Goal: Task Accomplishment & Management: Manage account settings

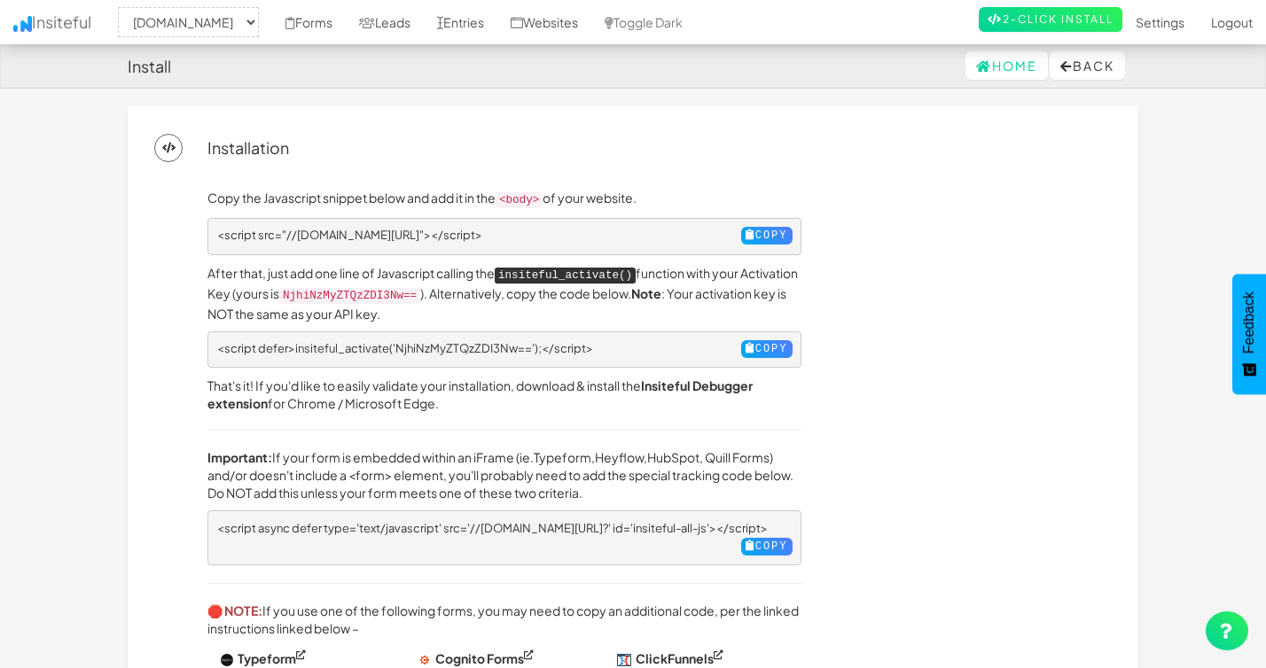
select select "2428"
click at [992, 62] on link "Home" at bounding box center [1006, 65] width 82 height 28
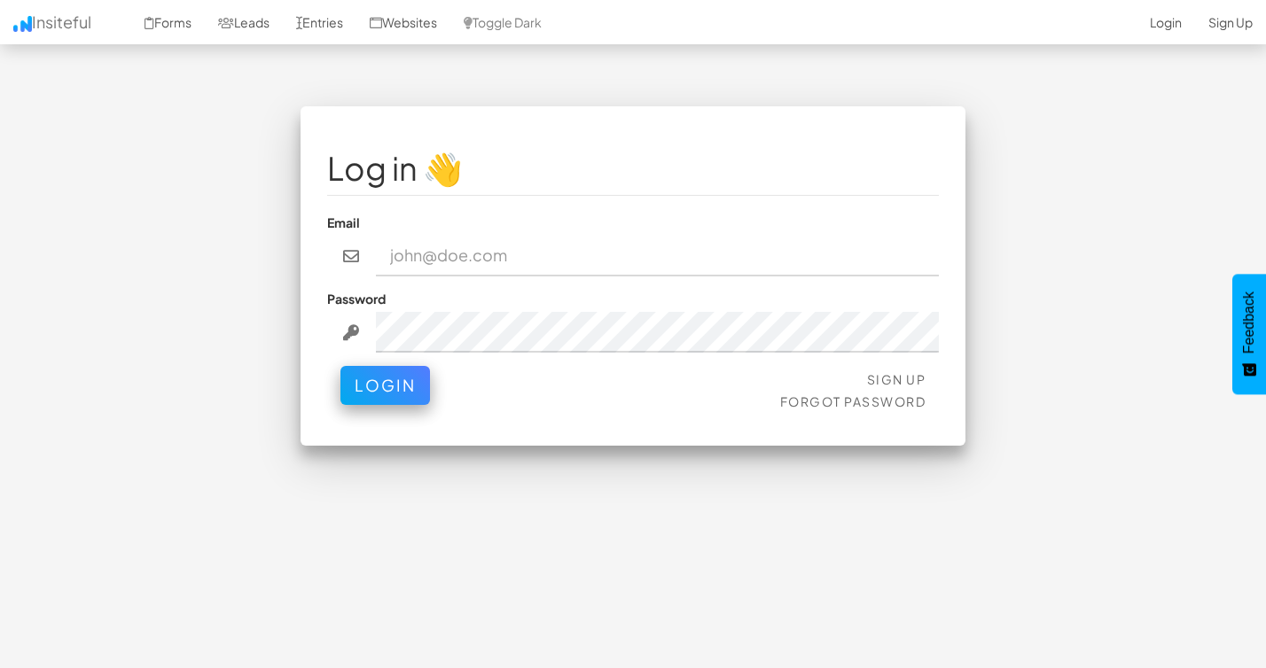
click at [468, 247] on input "email" at bounding box center [658, 256] width 564 height 41
type input "[EMAIL_ADDRESS][DOMAIN_NAME]"
click at [340, 366] on button "Login" at bounding box center [385, 385] width 90 height 39
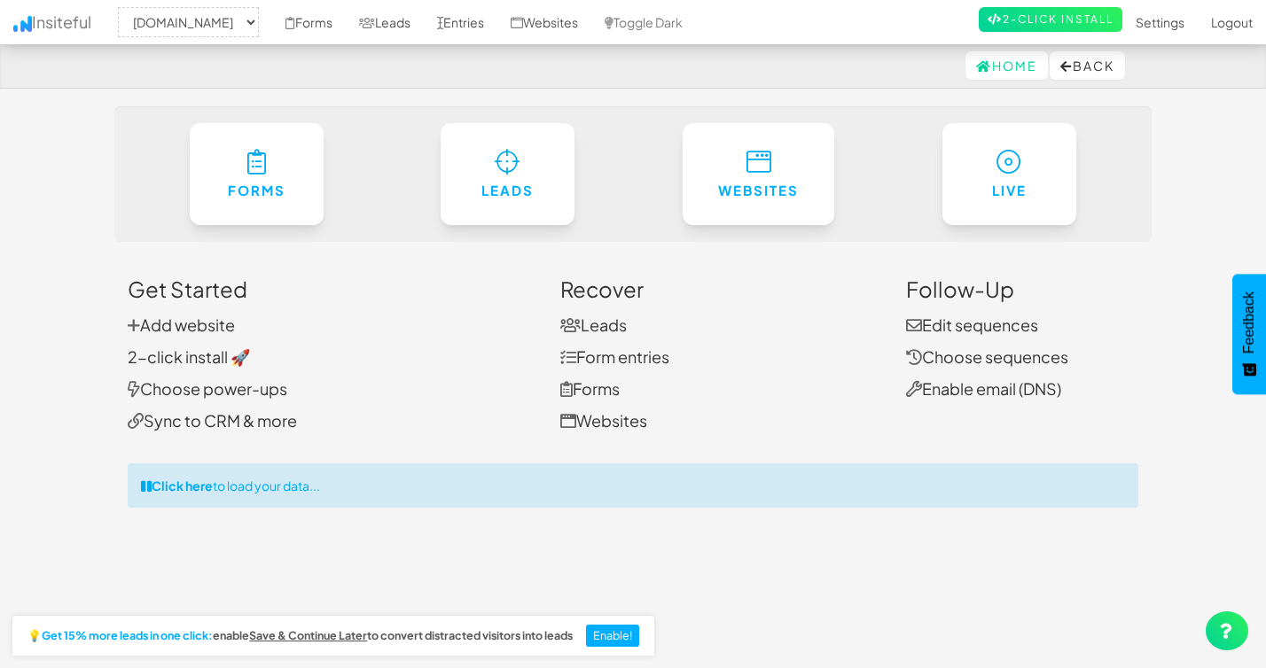
select select "2428"
click at [183, 329] on link "Add website" at bounding box center [181, 325] width 107 height 20
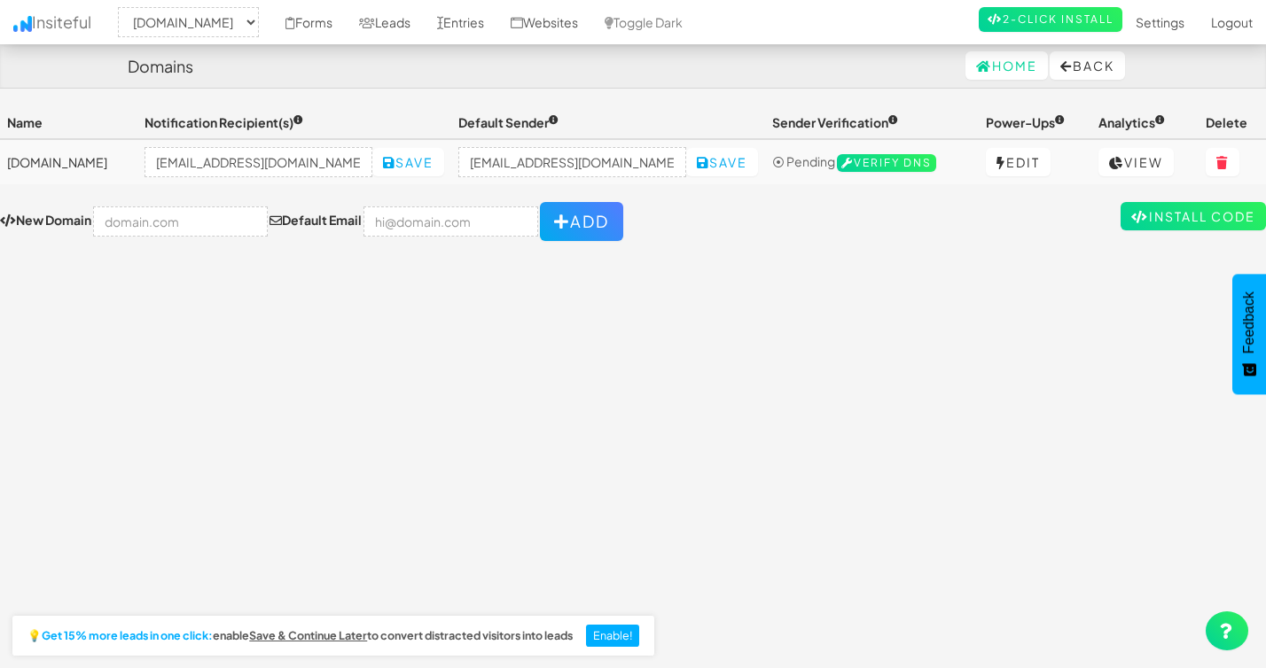
select select "2428"
drag, startPoint x: 252, startPoint y: 165, endPoint x: 130, endPoint y: 158, distance: 121.6
click at [130, 158] on tr "lakesidesurfaces.com mpetriella@ignitexds.com Save no-reply@lakesidesurfaces.co…" at bounding box center [633, 161] width 1266 height 45
type input "info@ignitexds.com"
click at [419, 160] on button "Save" at bounding box center [408, 162] width 72 height 28
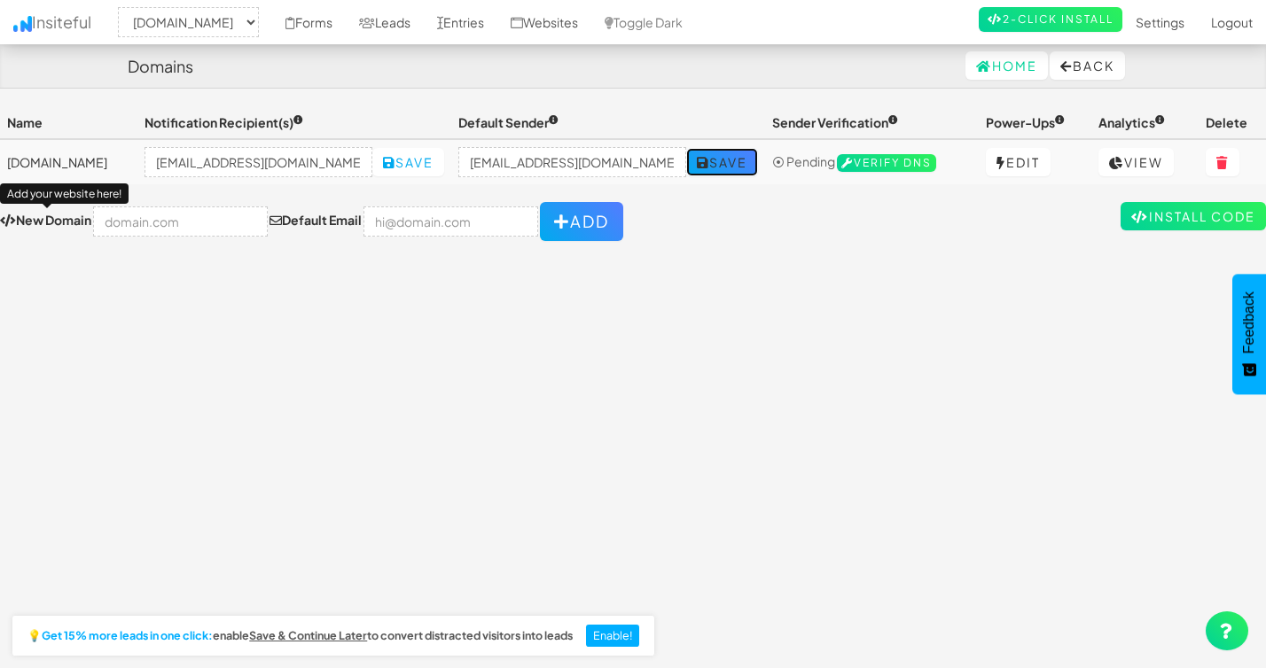
click at [722, 161] on button "Save" at bounding box center [722, 162] width 72 height 28
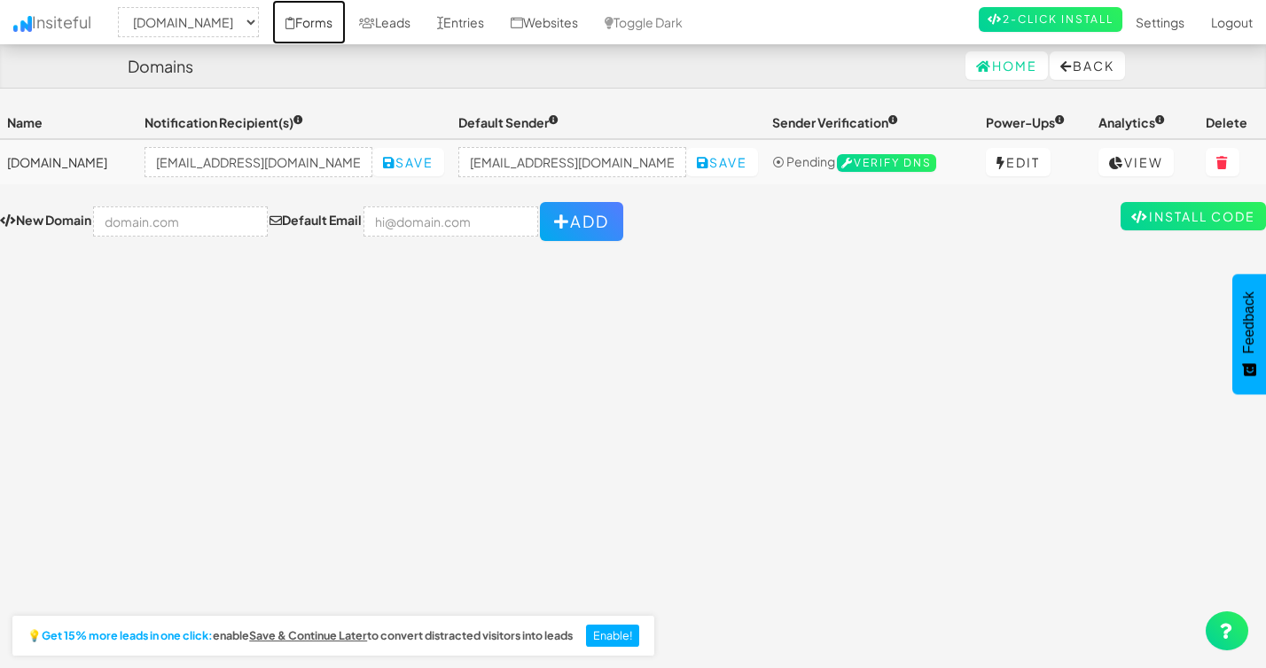
click at [346, 19] on link "Forms" at bounding box center [309, 22] width 74 height 44
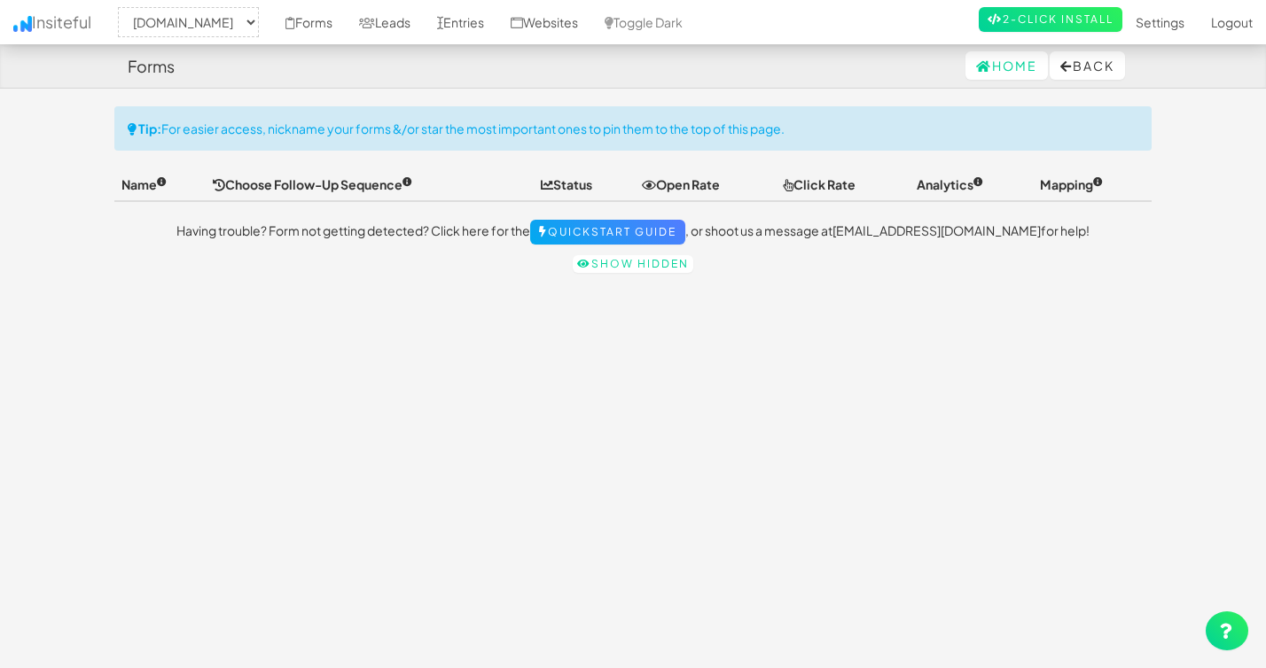
select select "2428"
click at [497, 29] on link "Entries" at bounding box center [461, 22] width 74 height 44
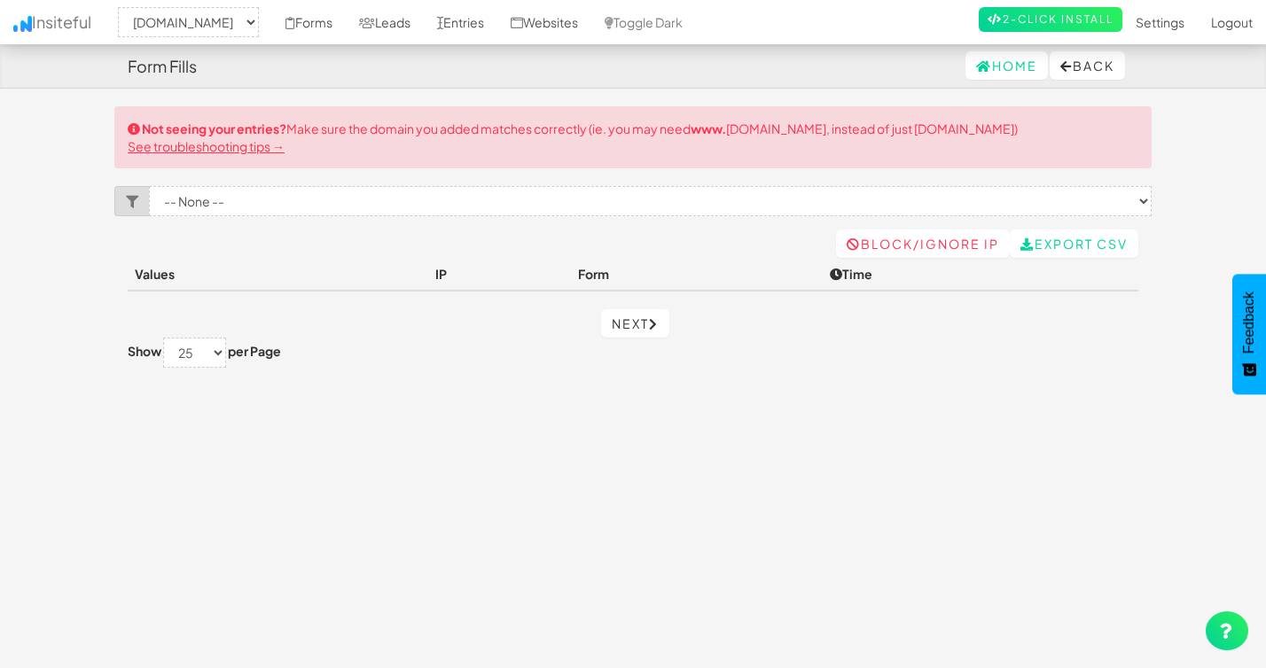
select select "2428"
click at [1003, 68] on link "Home" at bounding box center [1006, 65] width 82 height 28
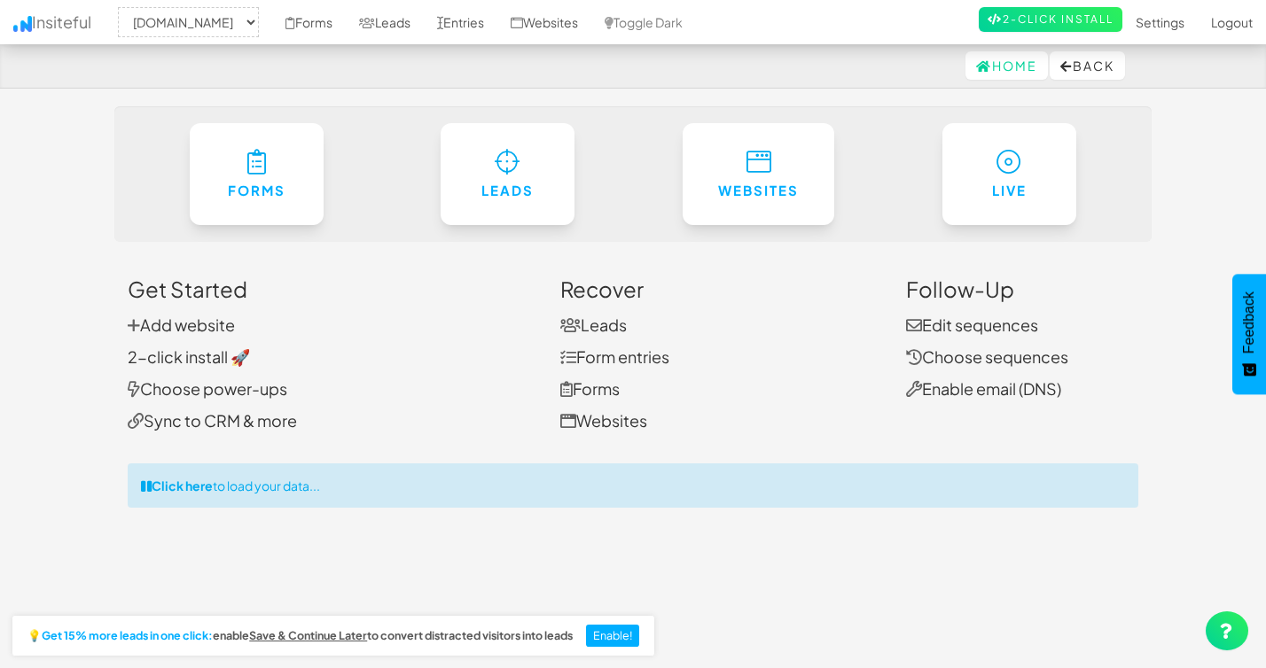
select select "2428"
click at [213, 321] on link "Add website" at bounding box center [181, 325] width 107 height 20
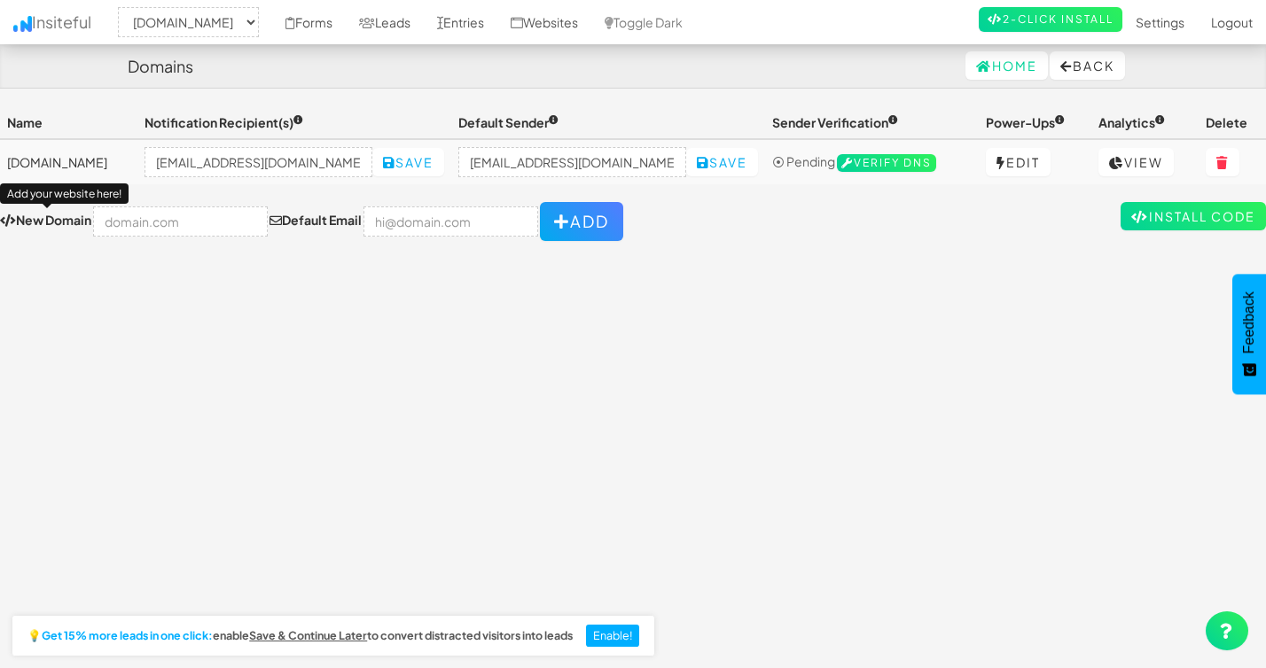
select select "2428"
click at [191, 229] on input "text" at bounding box center [180, 222] width 175 height 30
paste input "[URL][DOMAIN_NAME]"
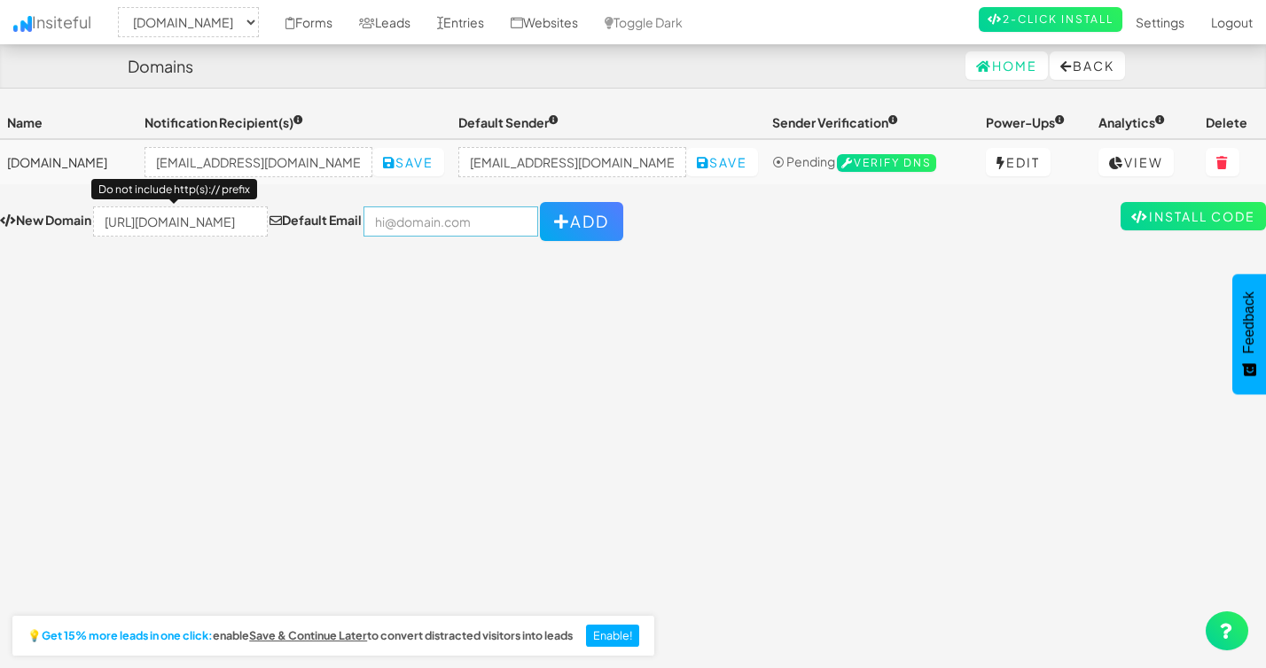
click at [425, 221] on input "email" at bounding box center [450, 222] width 175 height 30
click at [304, 253] on div "Toggle navigation Insiteful -- None -- [DOMAIN_NAME] Forms Leads Entries Websit…" at bounding box center [633, 390] width 1266 height 568
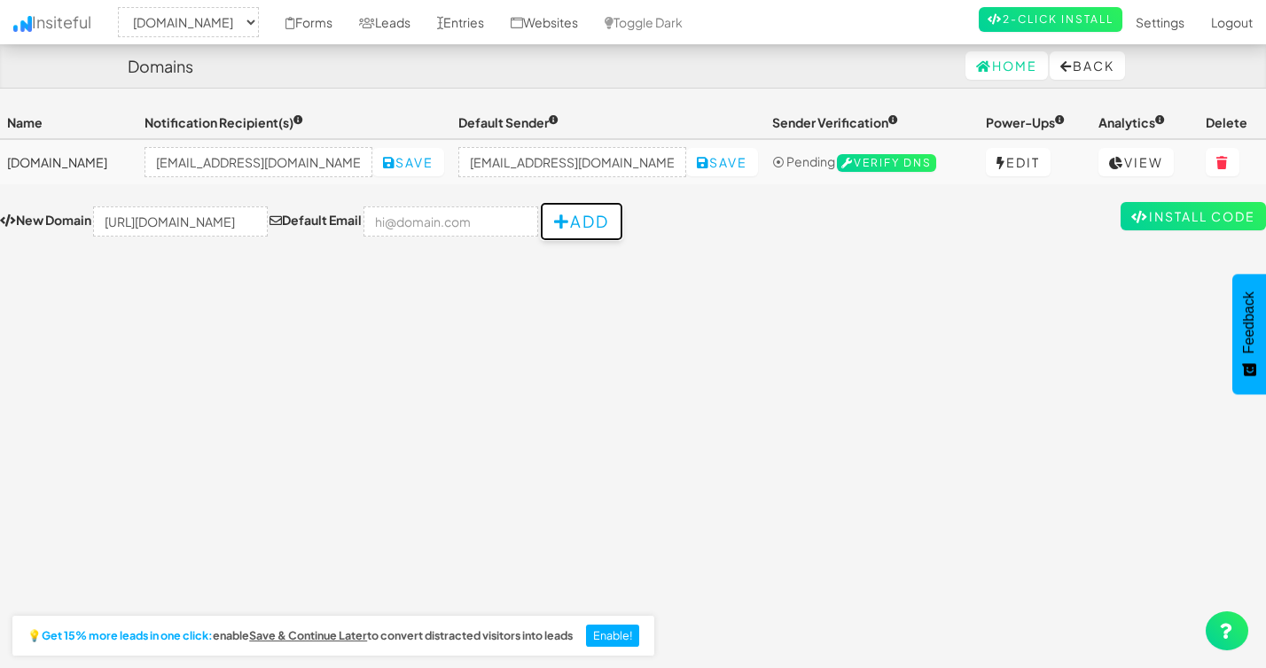
click at [558, 207] on button "Add" at bounding box center [581, 221] width 83 height 39
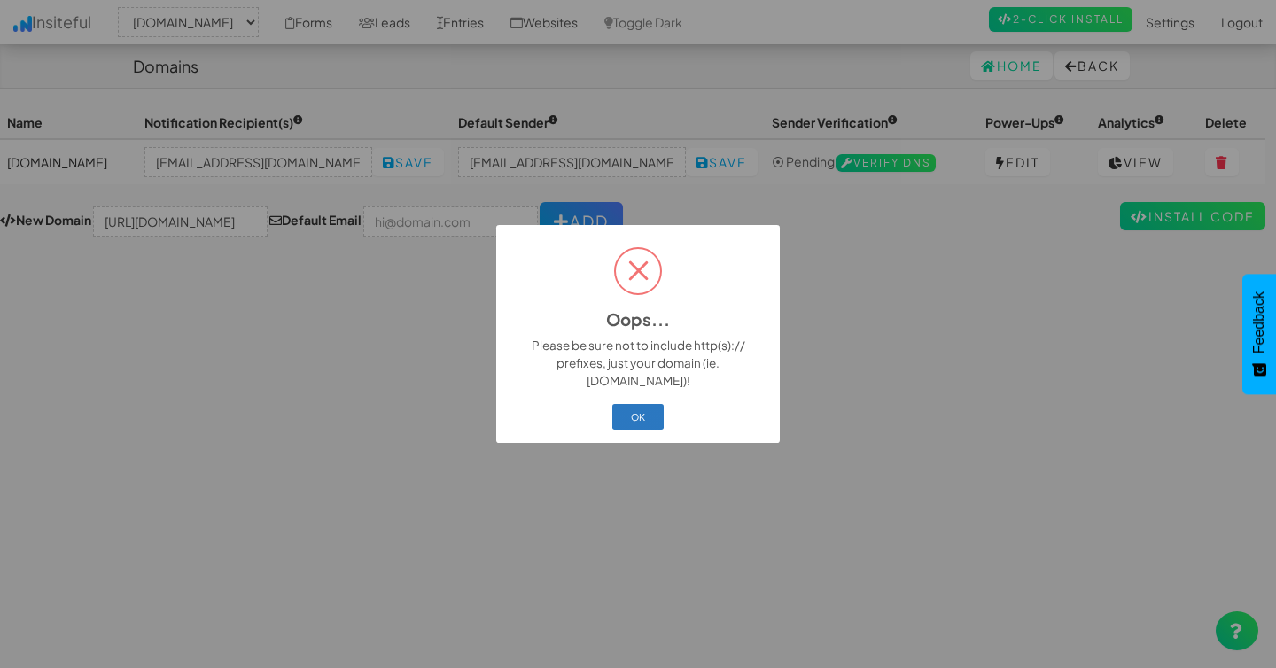
click at [653, 405] on button "OK" at bounding box center [639, 416] width 52 height 25
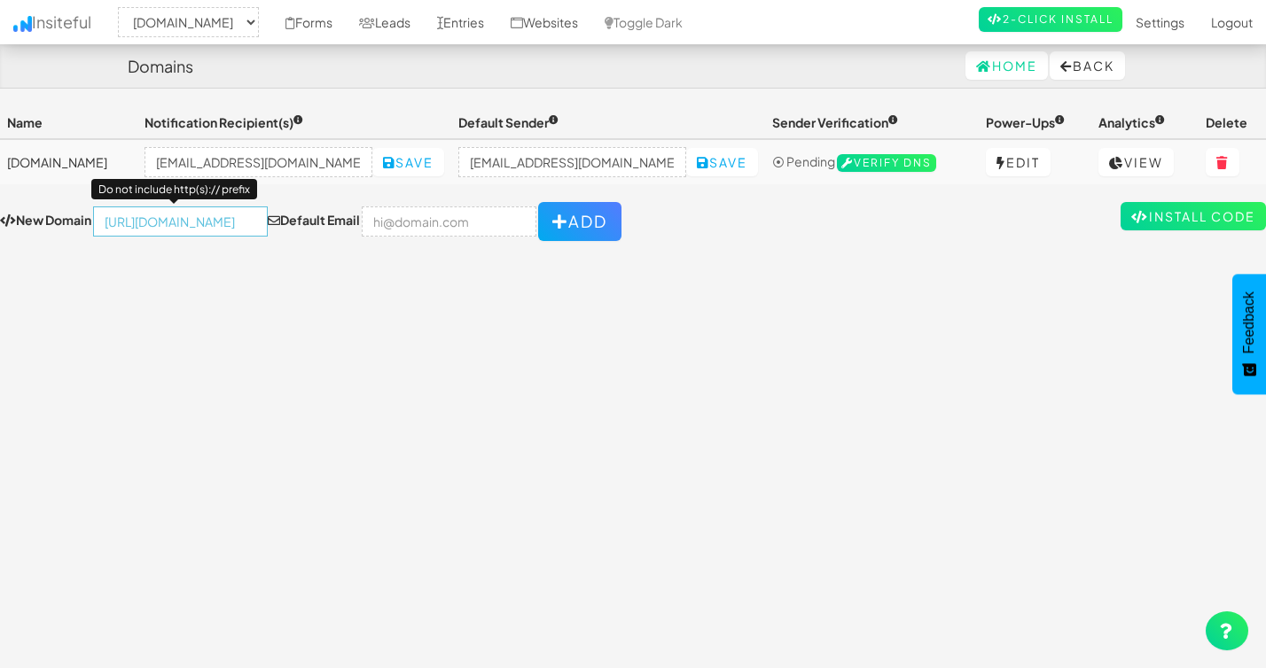
click at [155, 225] on input "https://lakesidesurfaces.com/free-samples/" at bounding box center [180, 222] width 175 height 30
type input "[DOMAIN_NAME][URL]"
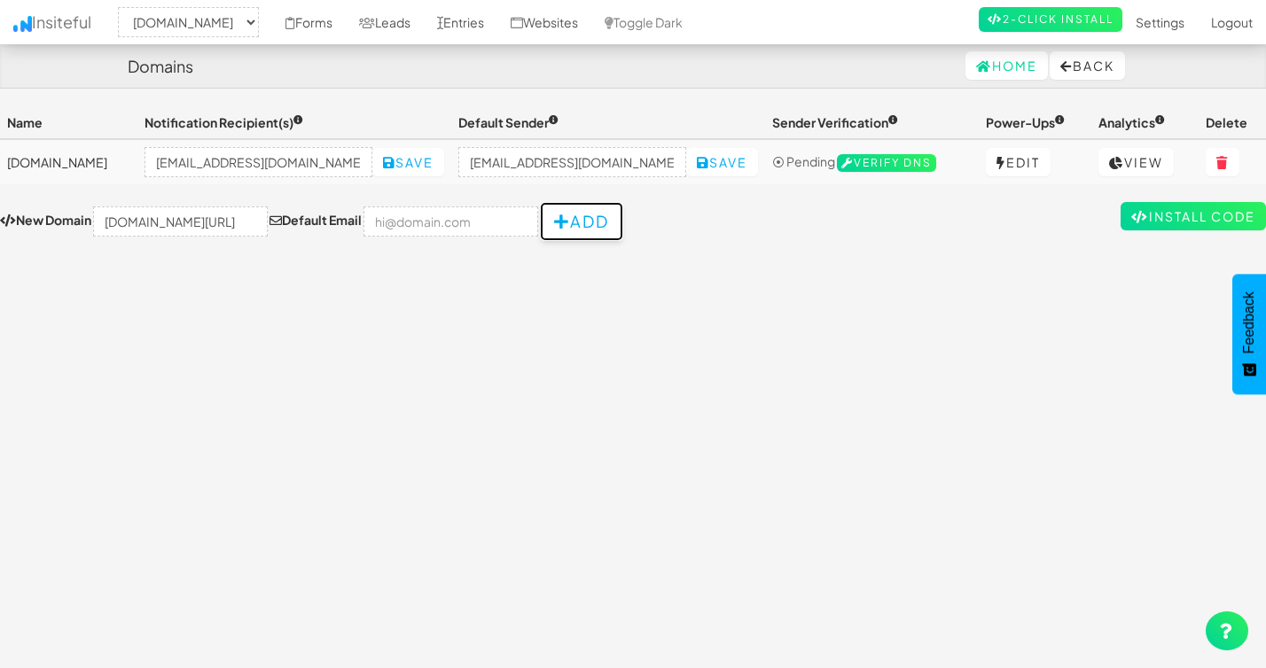
click at [540, 232] on button "Add" at bounding box center [581, 221] width 83 height 39
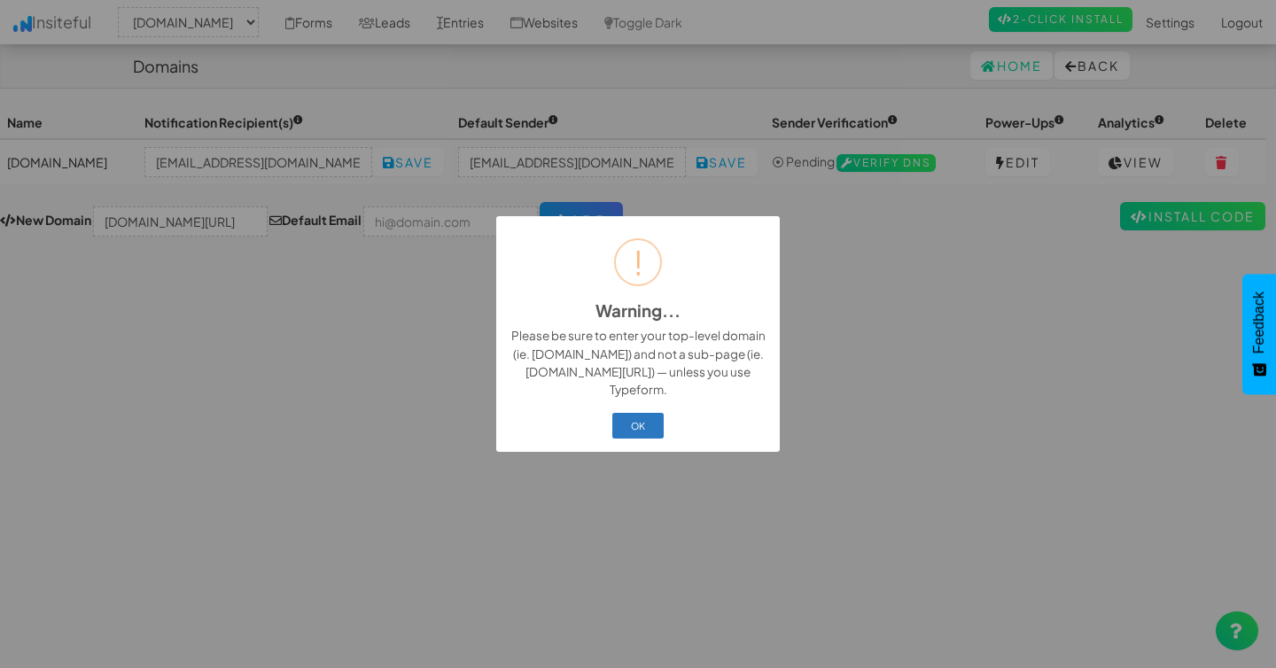
click at [640, 426] on button "OK" at bounding box center [639, 425] width 52 height 25
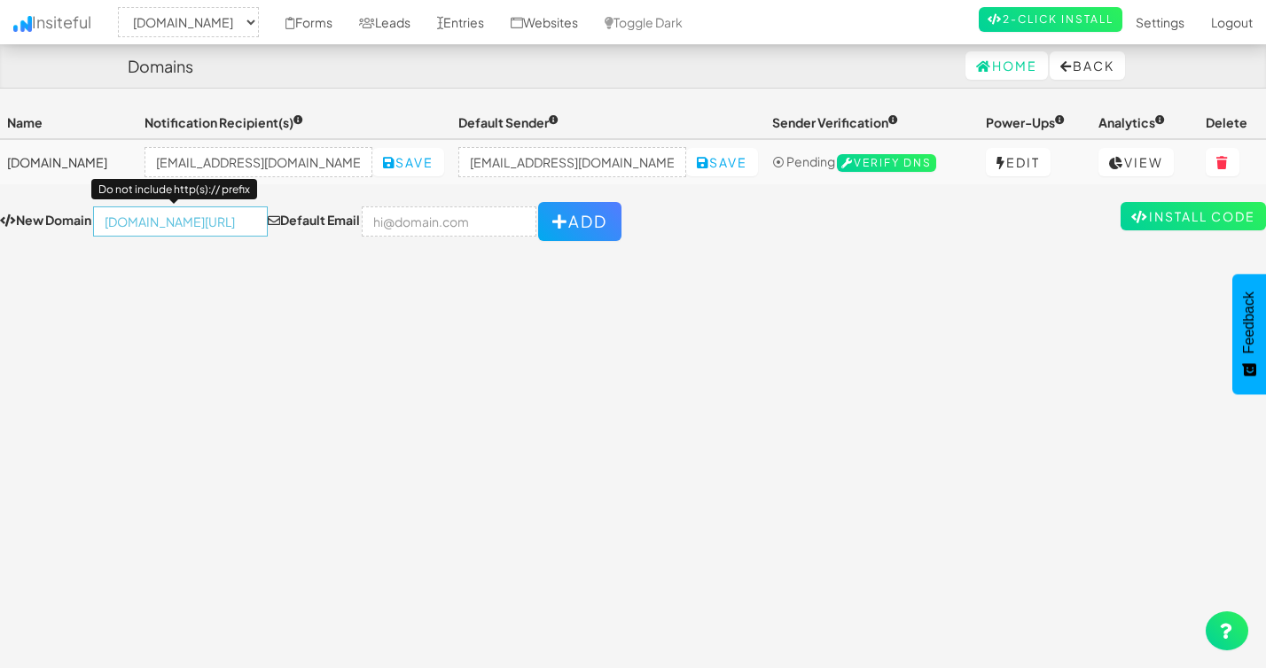
click at [176, 223] on input "[DOMAIN_NAME][URL]" at bounding box center [180, 222] width 175 height 30
click at [468, 350] on div "Toggle navigation Insiteful -- None -- lakesidesurfaces.com Forms Leads Entries…" at bounding box center [633, 390] width 1266 height 568
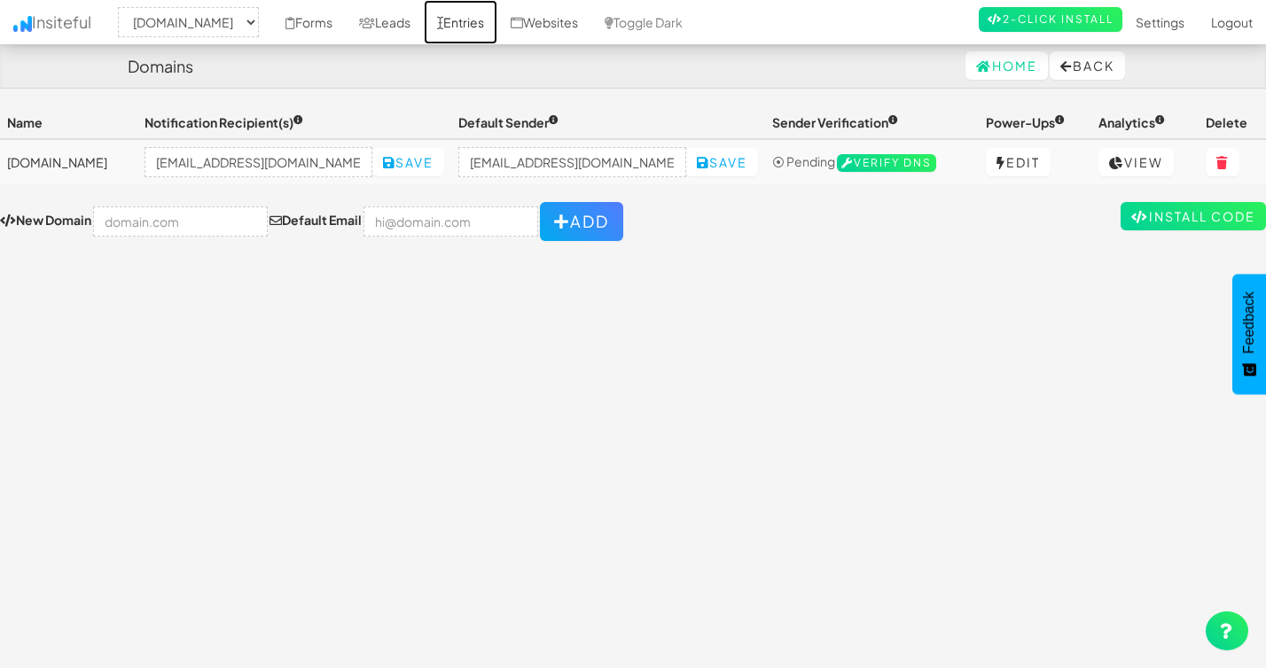
click at [497, 24] on link "Entries" at bounding box center [461, 22] width 74 height 44
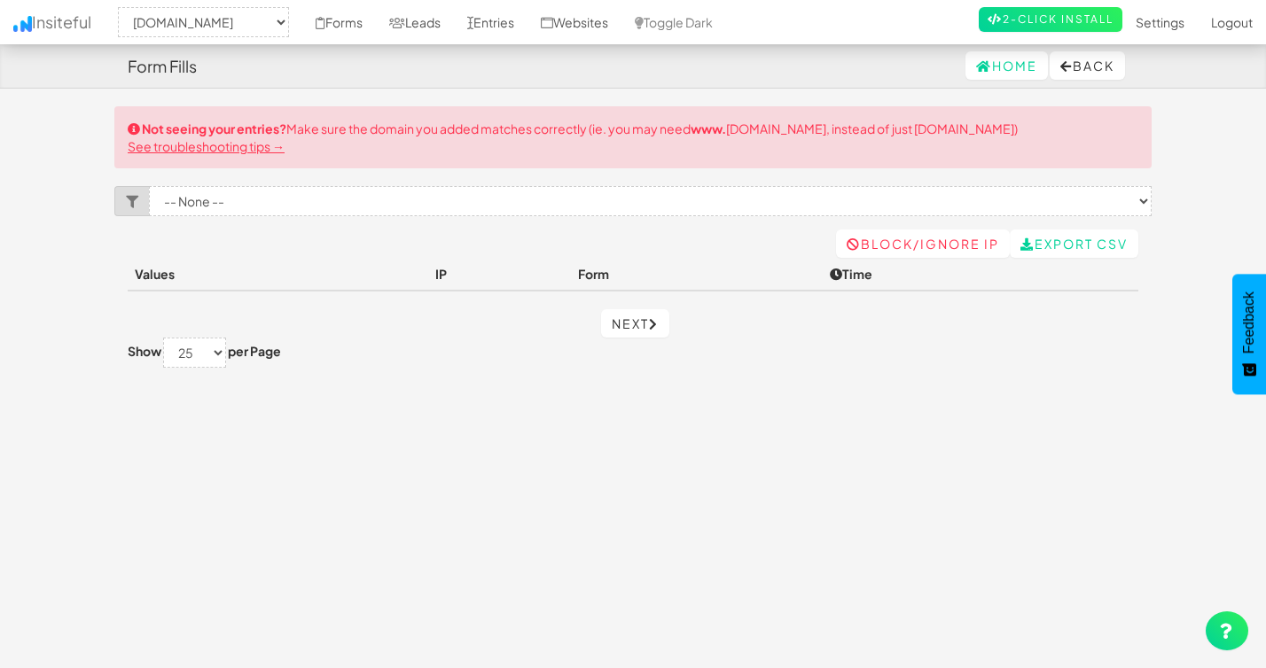
select select "2428"
click at [212, 147] on link "See troubleshooting tips →" at bounding box center [206, 146] width 157 height 16
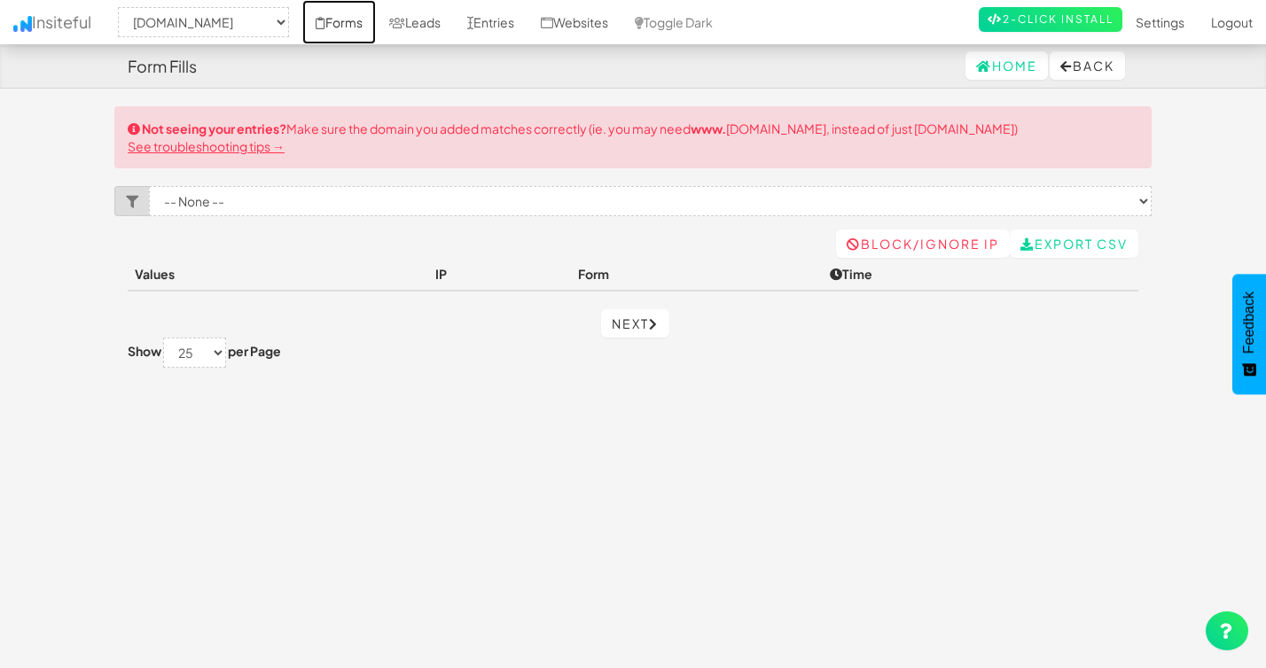
click at [357, 25] on link "Forms" at bounding box center [339, 22] width 74 height 44
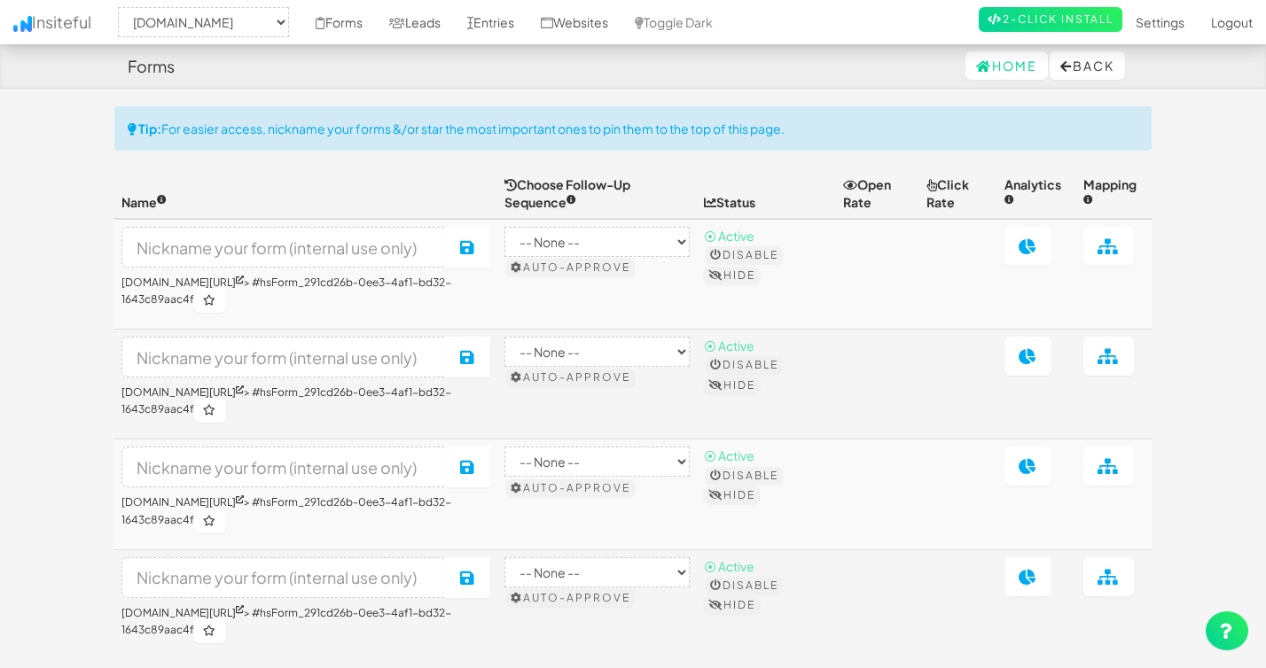
select select "2428"
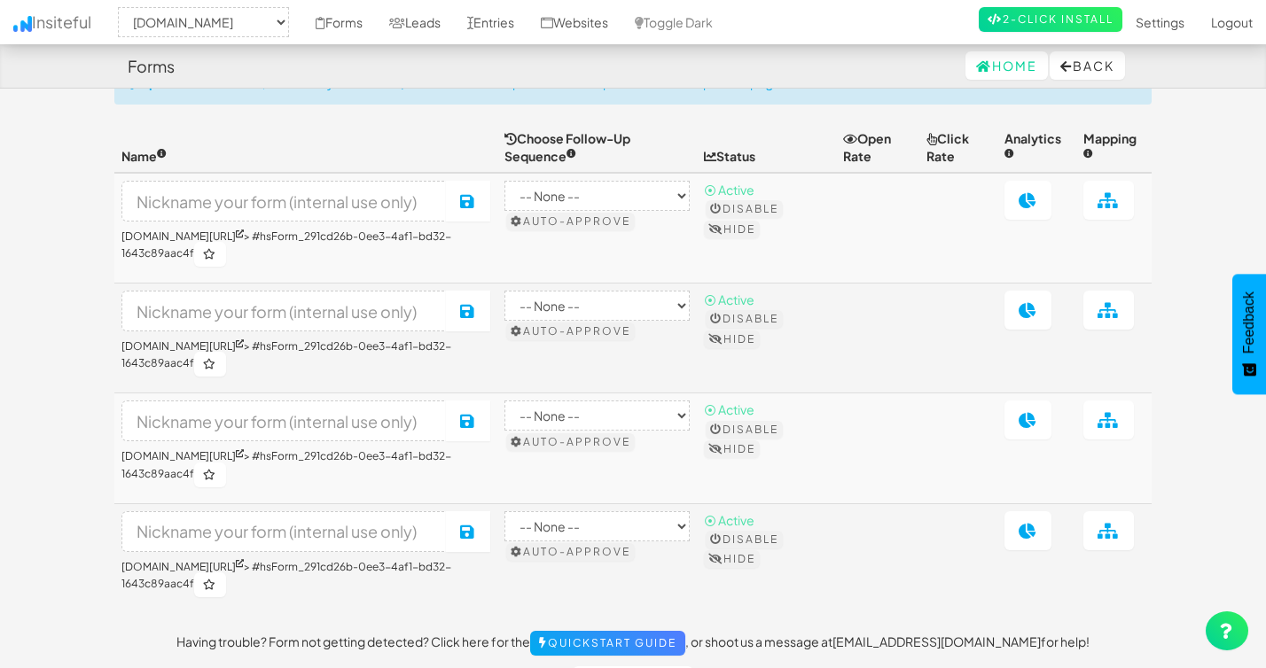
scroll to position [36, 0]
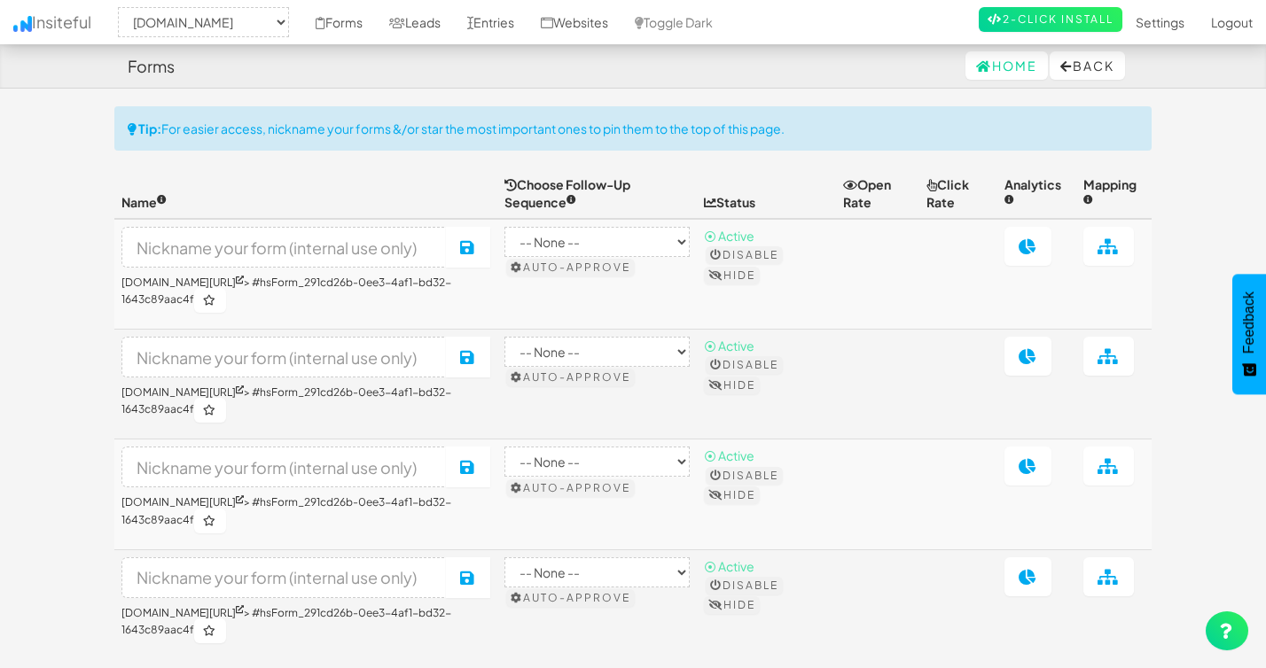
select select "2428"
click at [1031, 237] on link at bounding box center [1027, 246] width 47 height 39
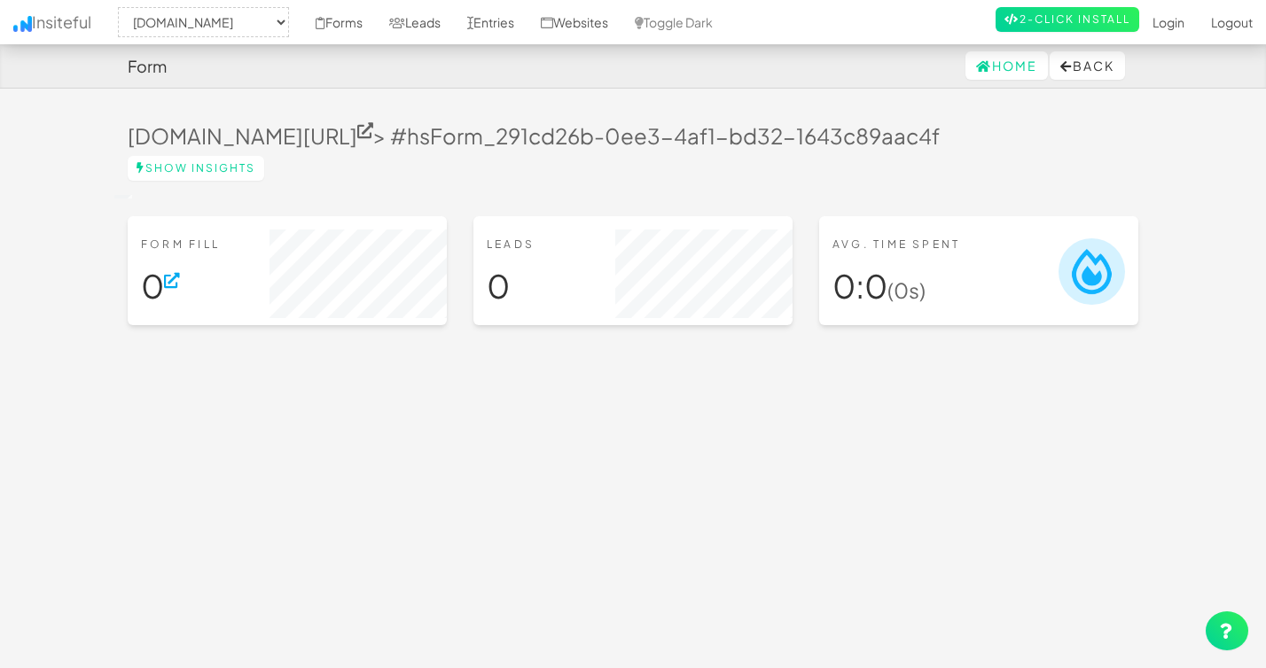
select select "2428"
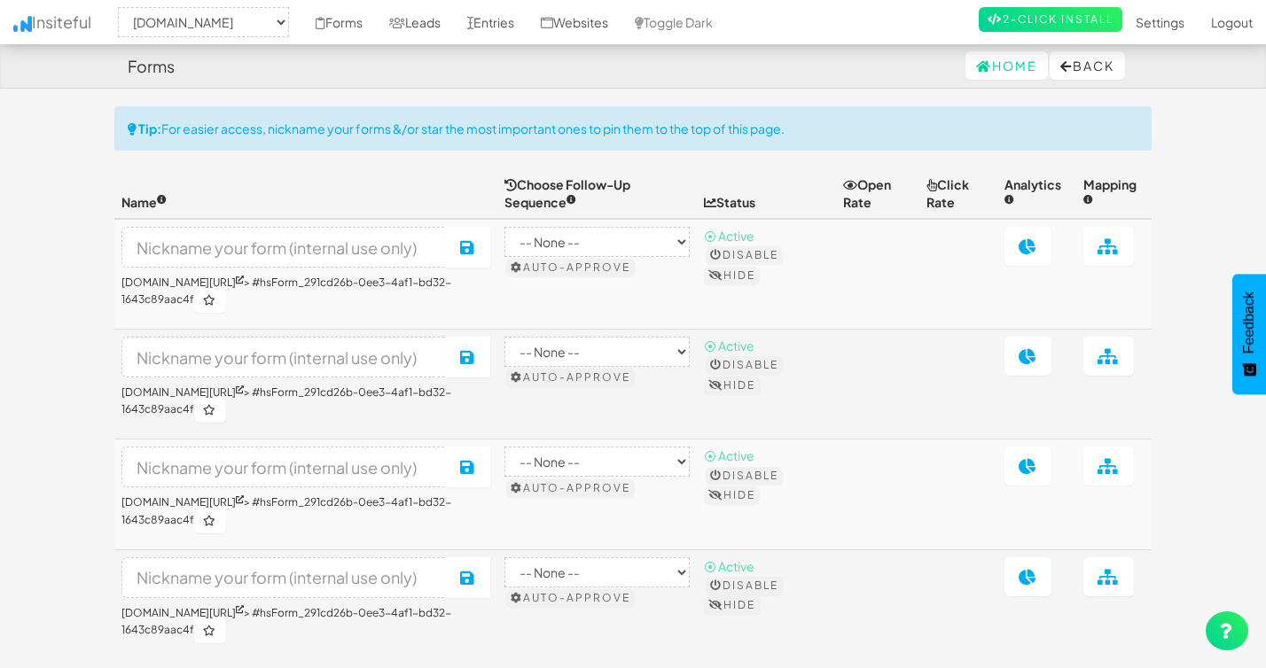
select select "2428"
click at [1031, 355] on icon at bounding box center [1027, 356] width 19 height 16
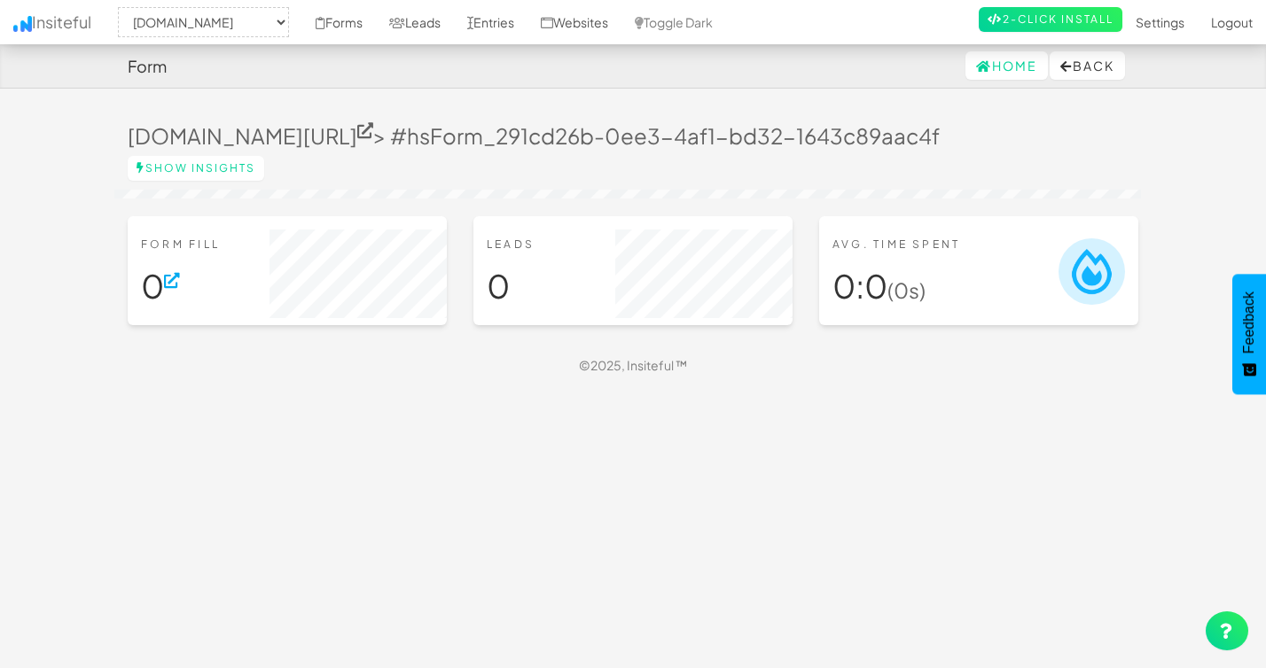
select select "2428"
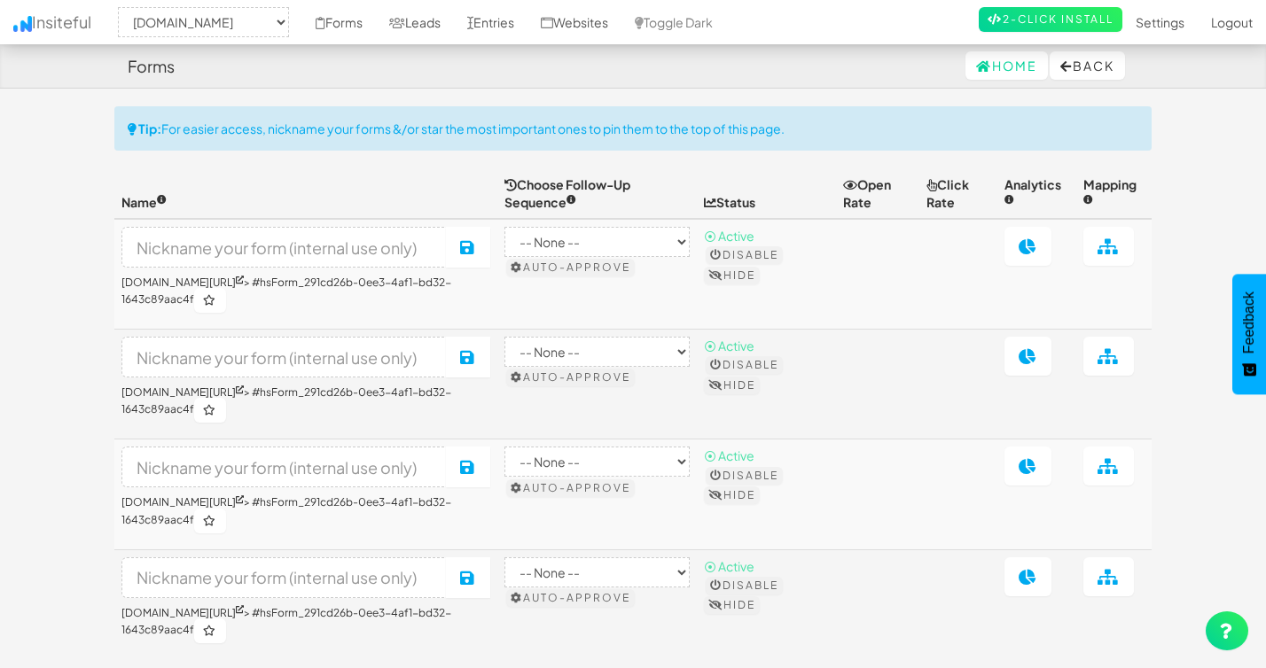
select select "2428"
click at [1019, 480] on link at bounding box center [1027, 466] width 47 height 39
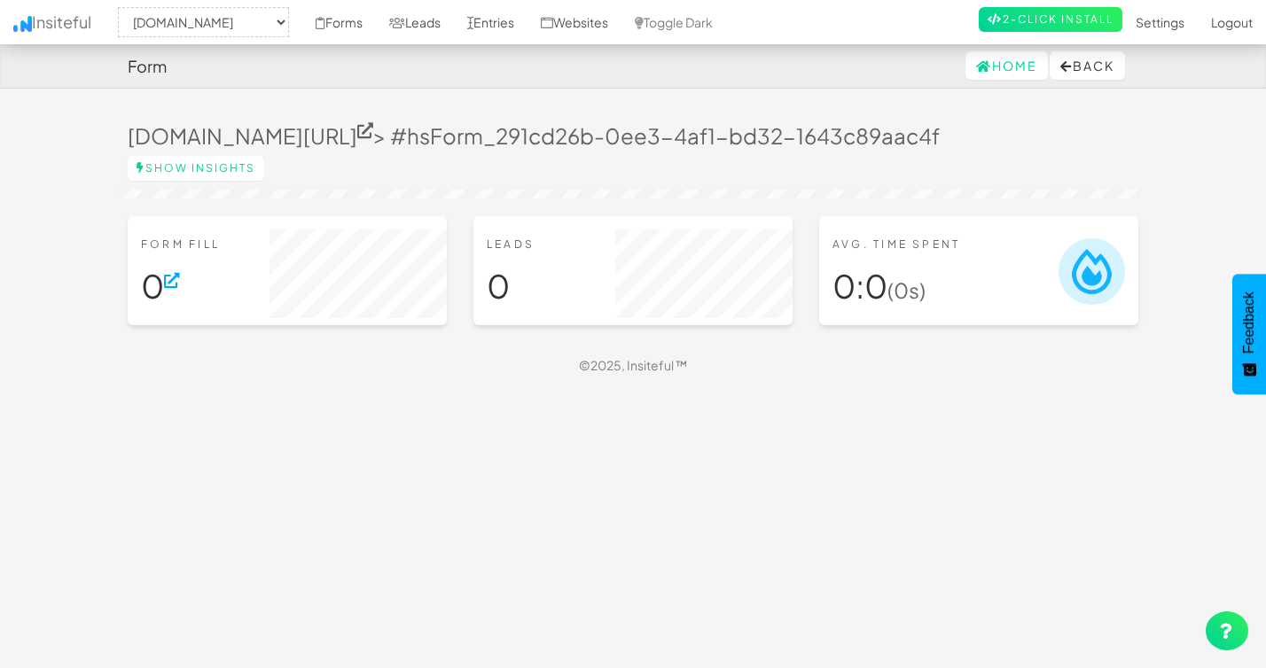
select select "2428"
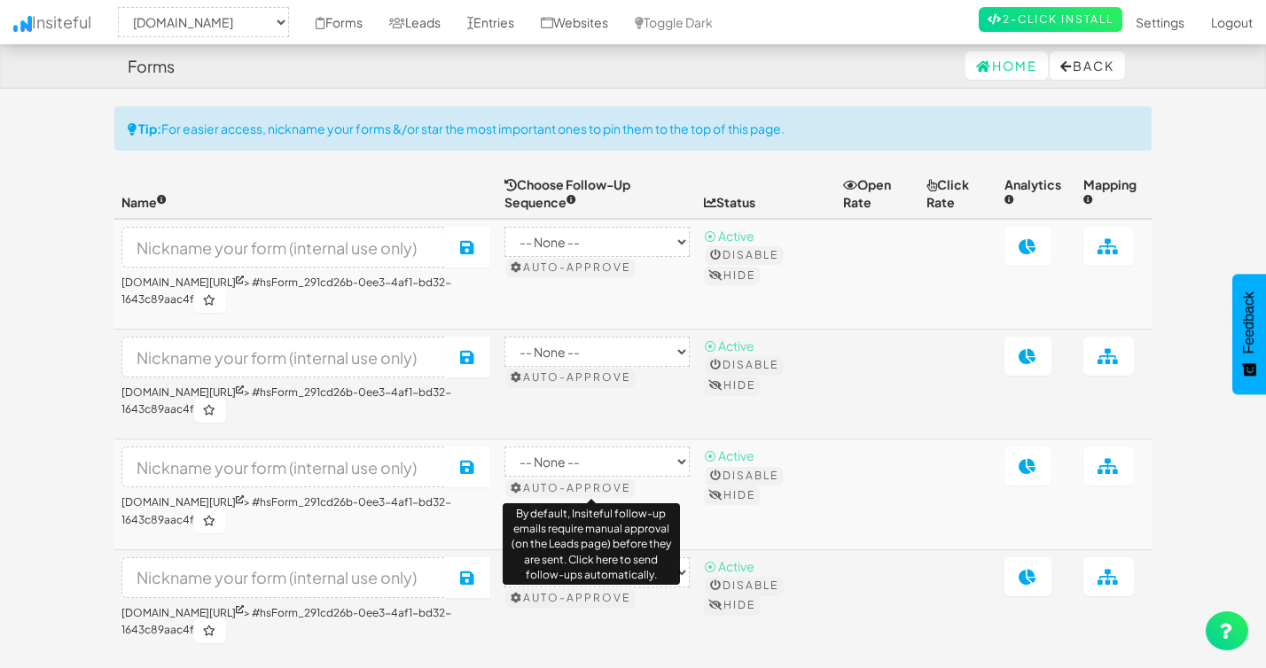
select select "2428"
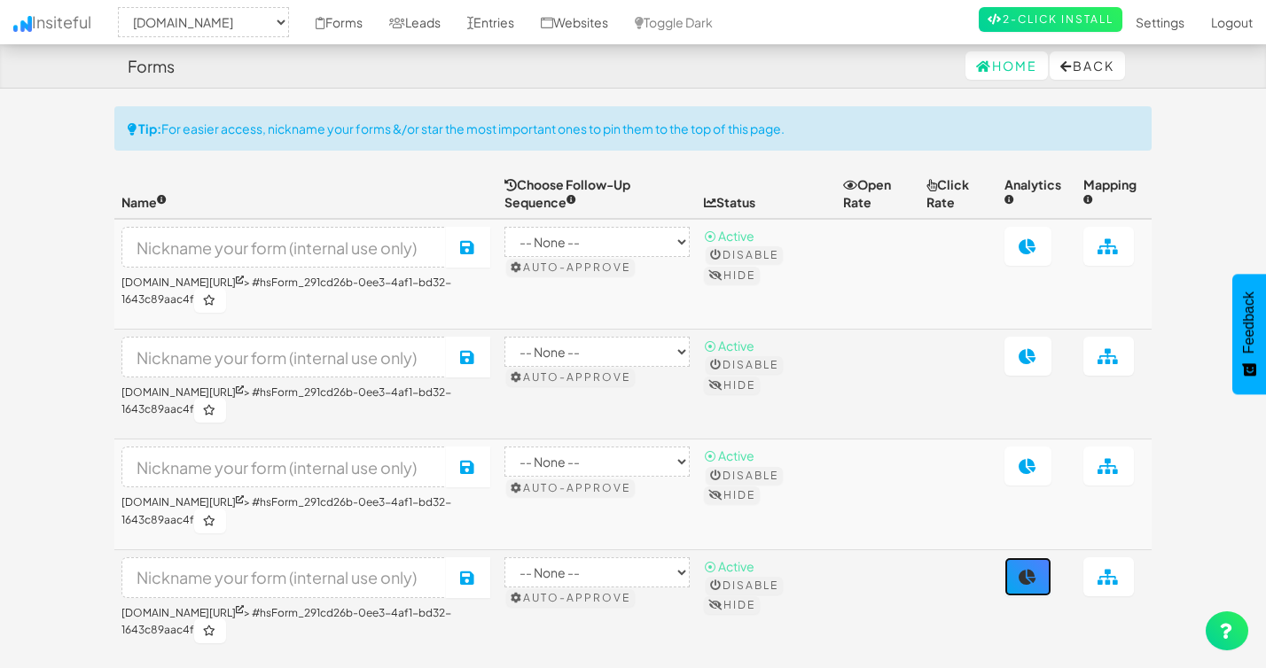
click at [1030, 589] on link at bounding box center [1027, 577] width 47 height 39
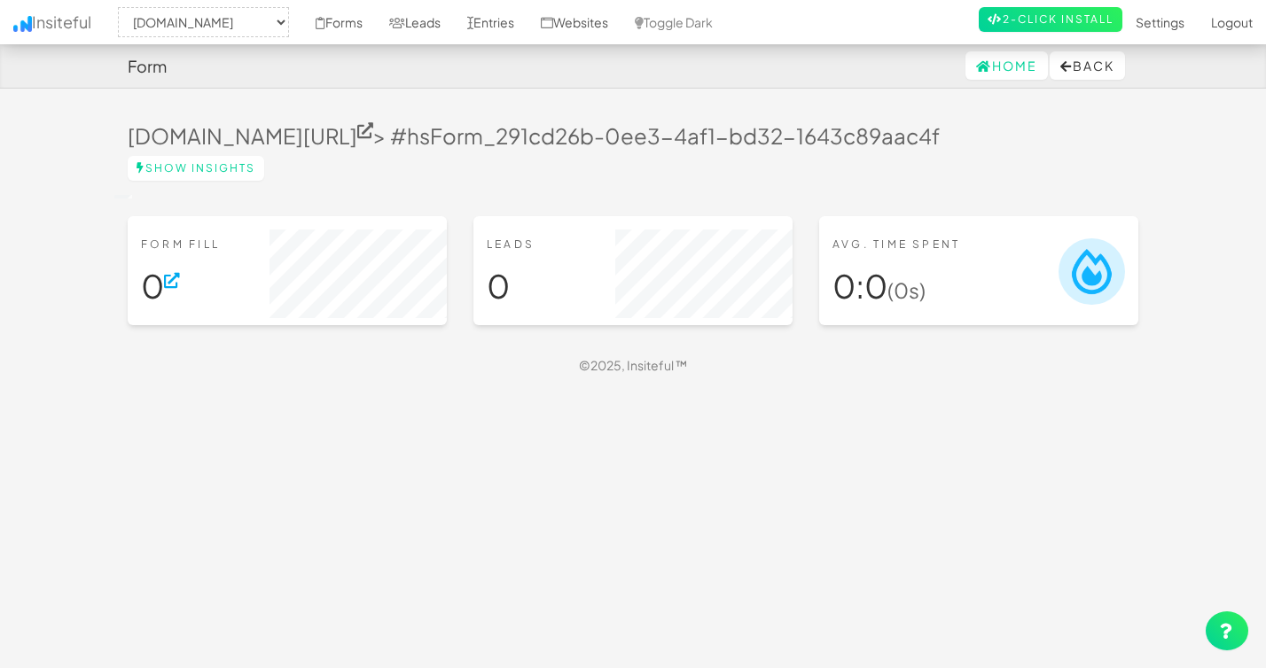
select select "2428"
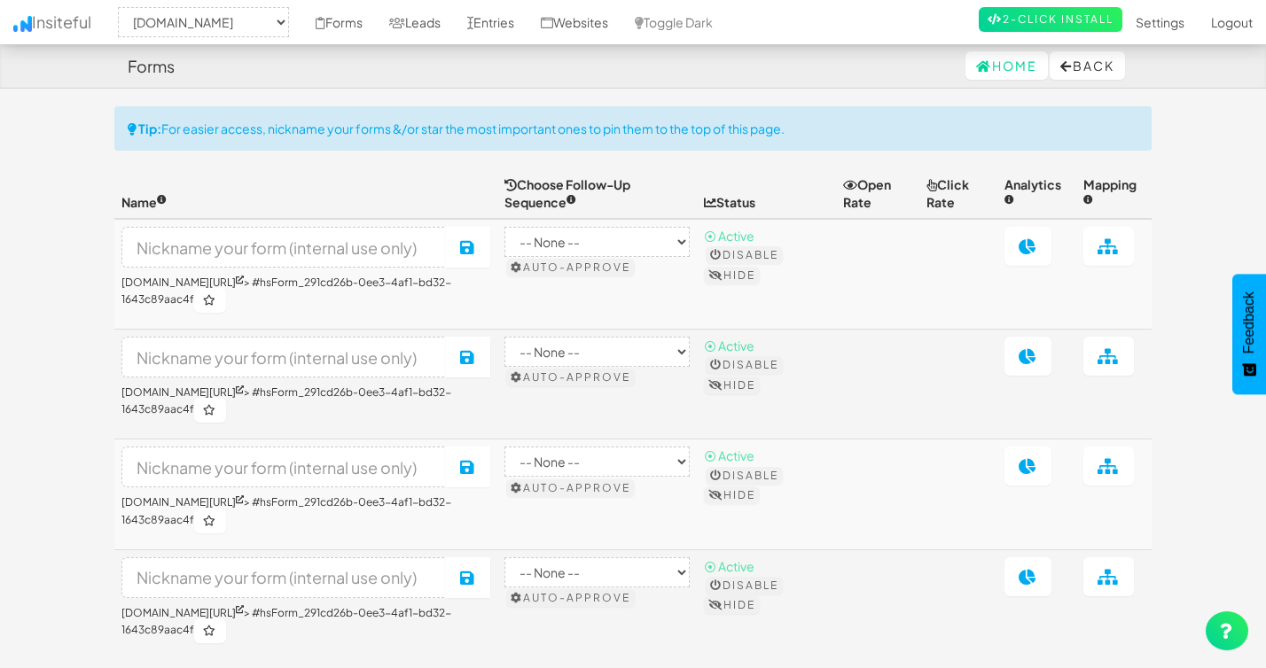
select select "2428"
click at [1096, 250] on link at bounding box center [1108, 246] width 51 height 39
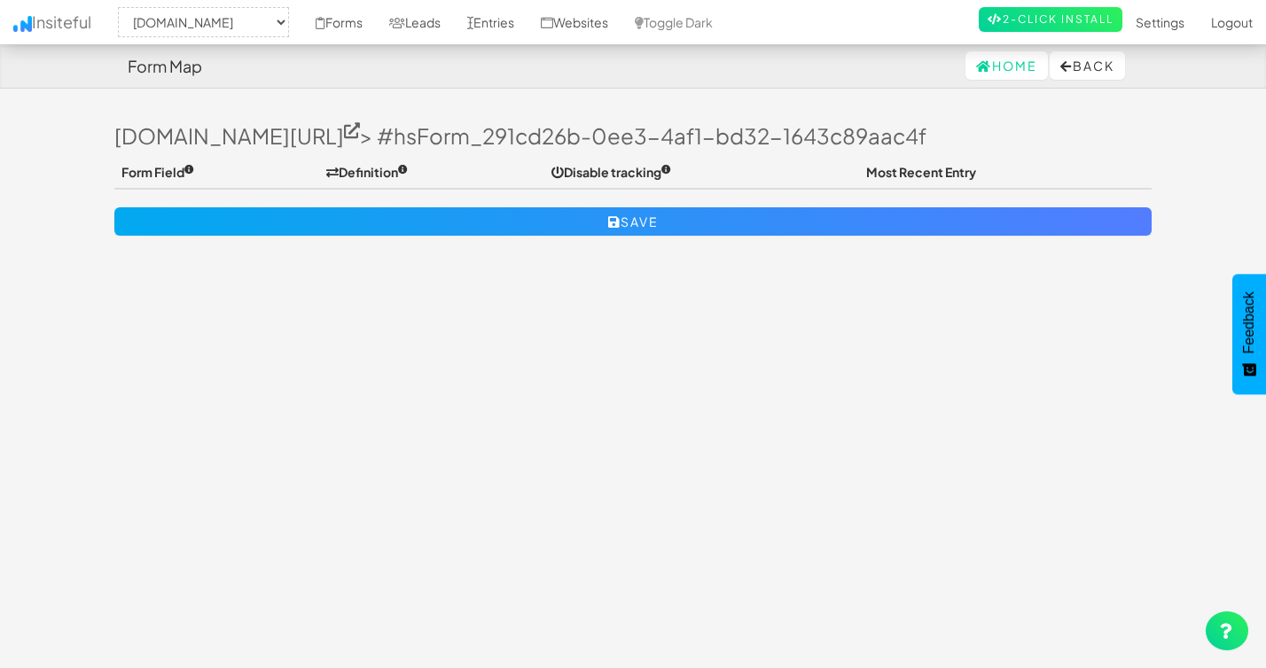
select select "2428"
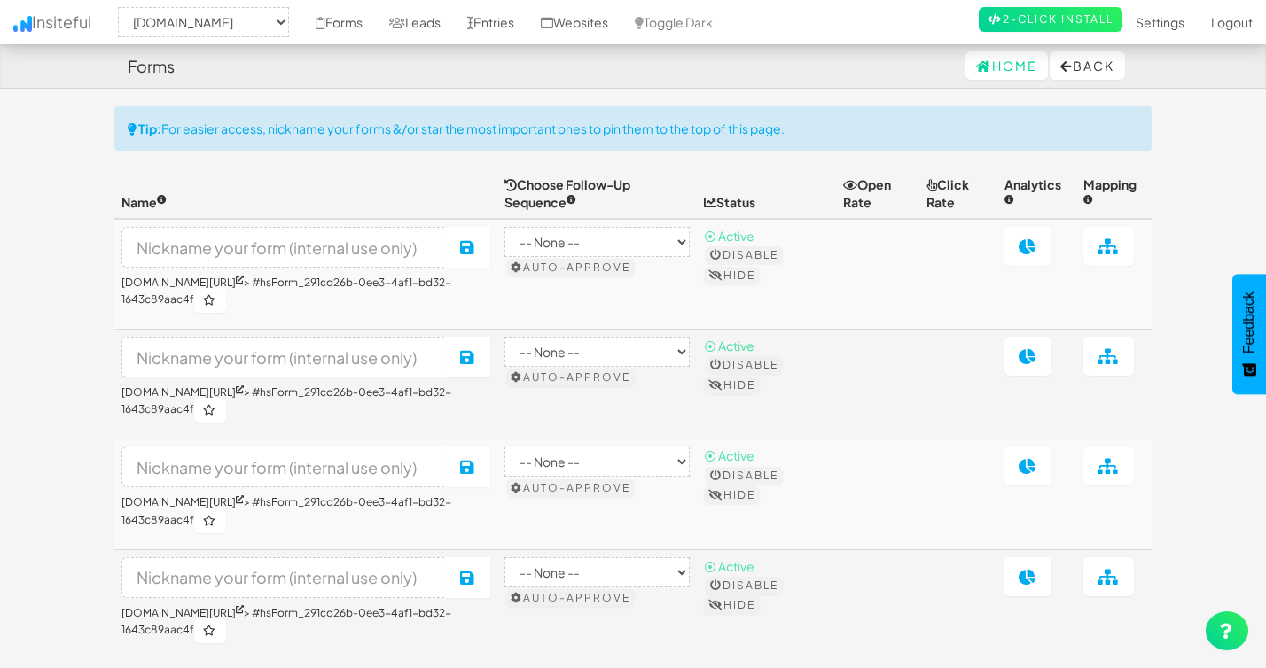
select select "2428"
click at [1117, 355] on icon at bounding box center [1108, 356] width 22 height 16
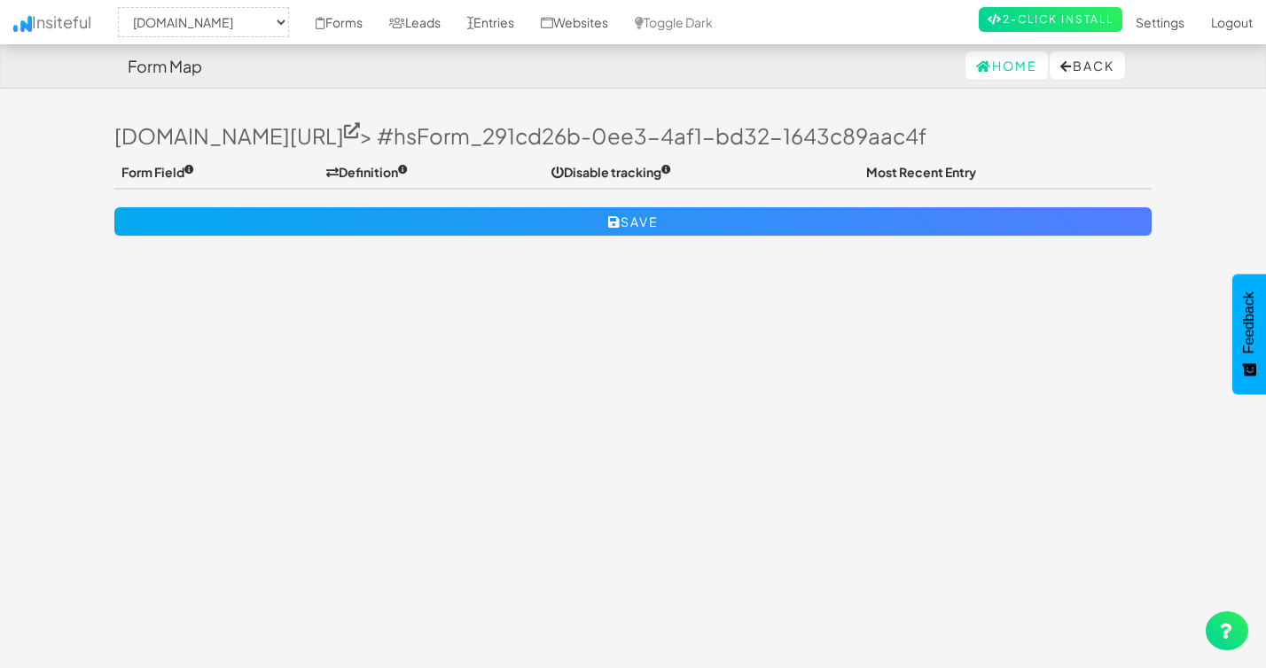
select select "2428"
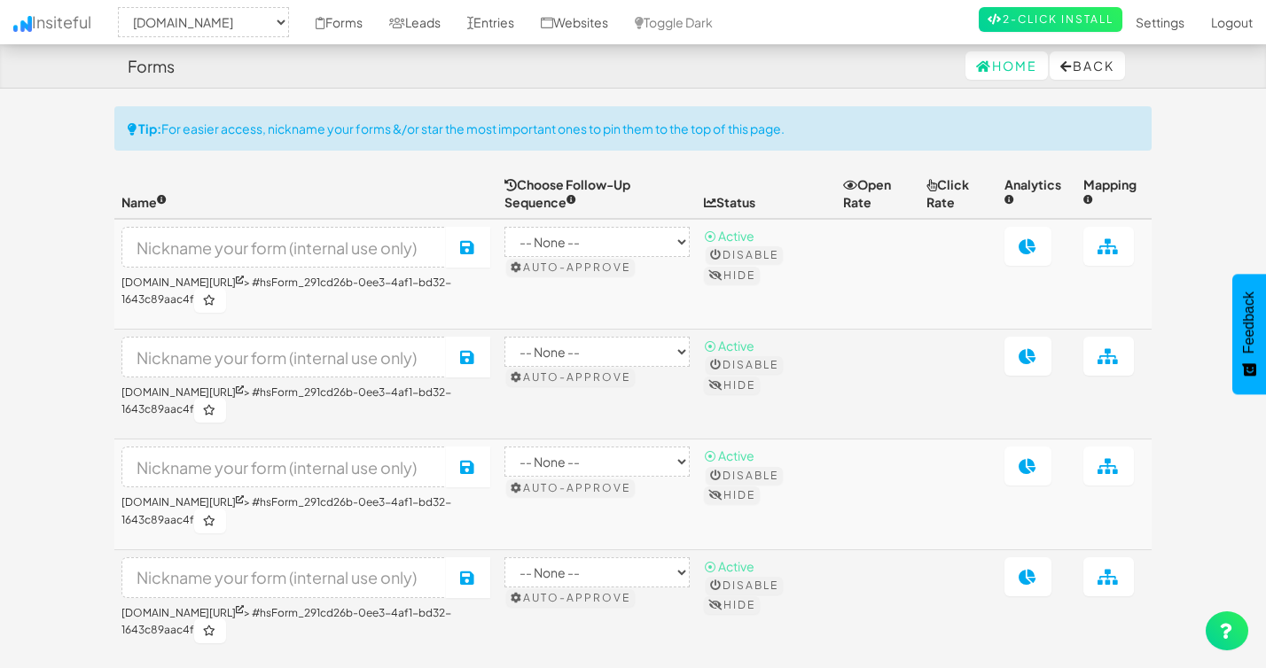
select select "2428"
click at [1114, 481] on link at bounding box center [1108, 466] width 51 height 39
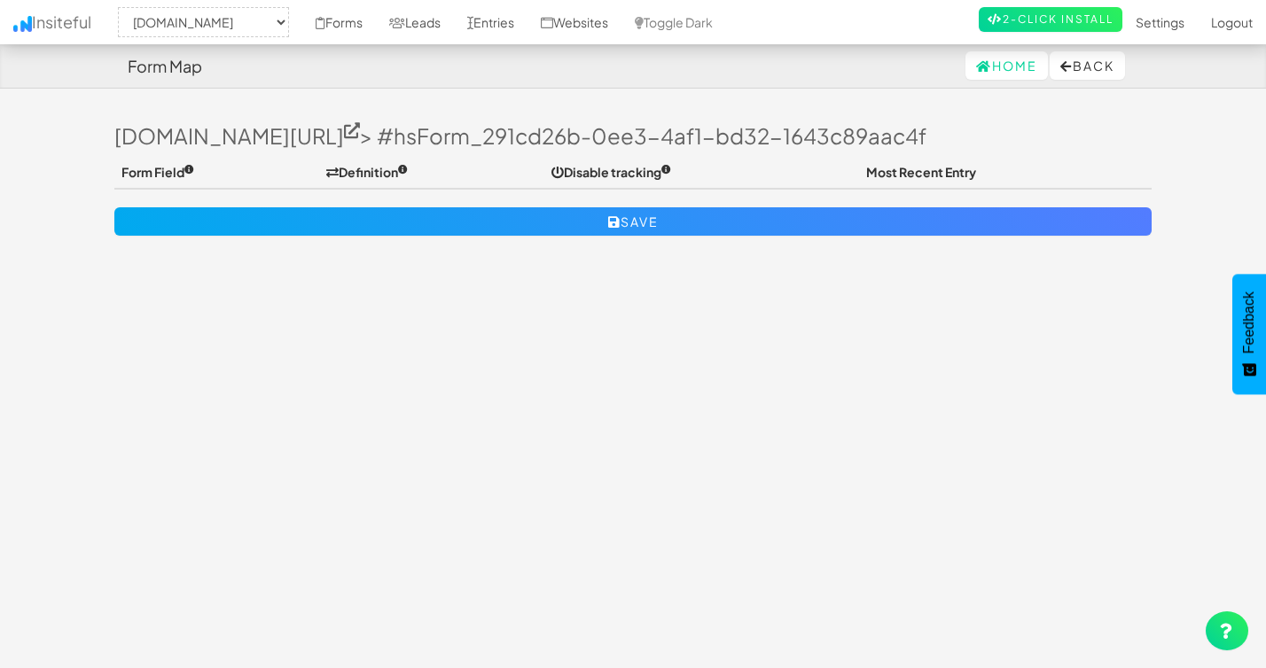
select select "2428"
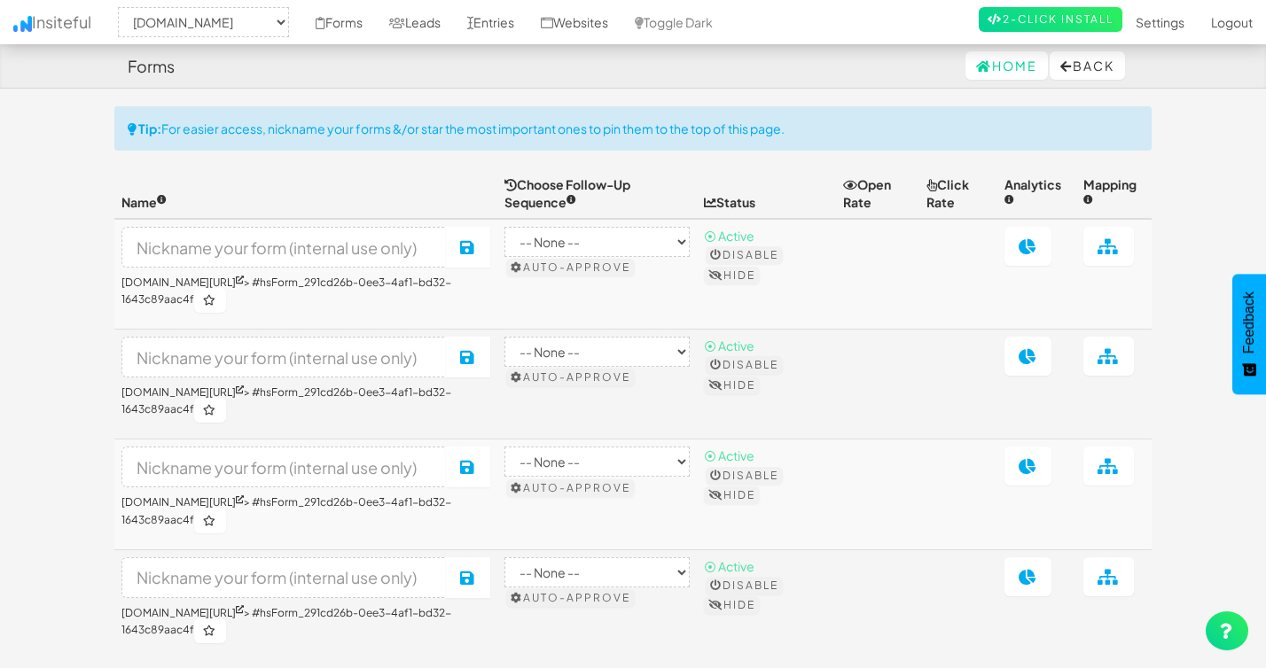
select select "2428"
click at [1031, 244] on icon at bounding box center [1027, 246] width 19 height 16
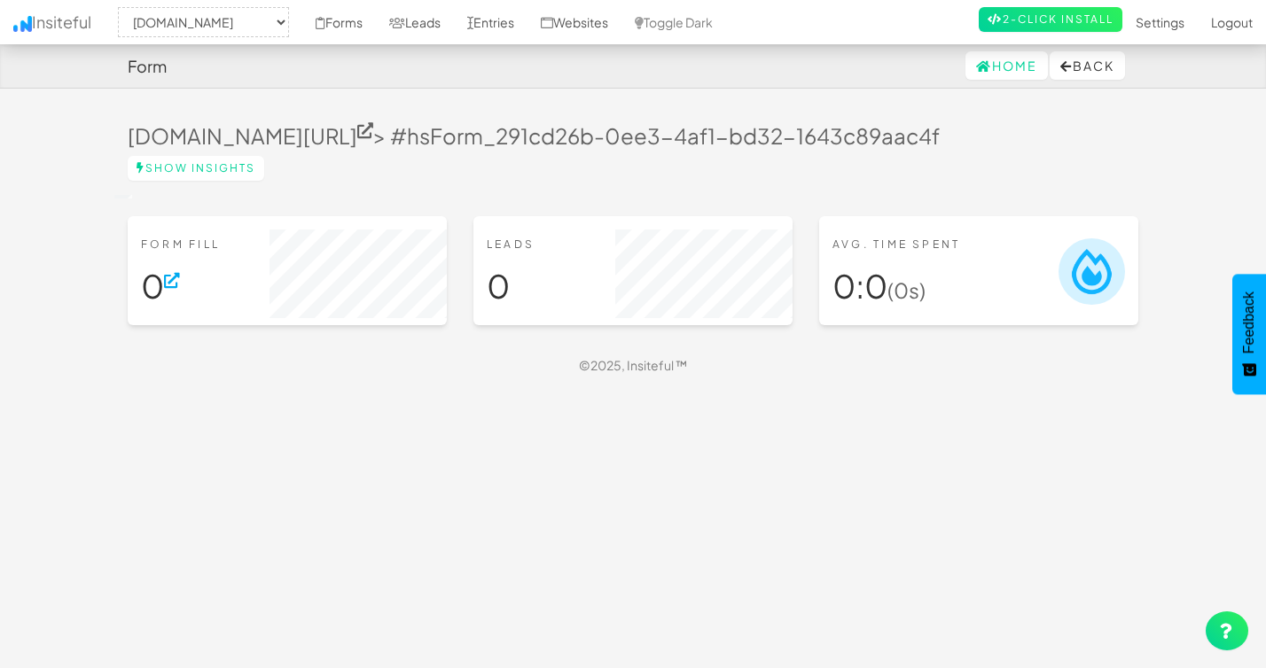
select select "2428"
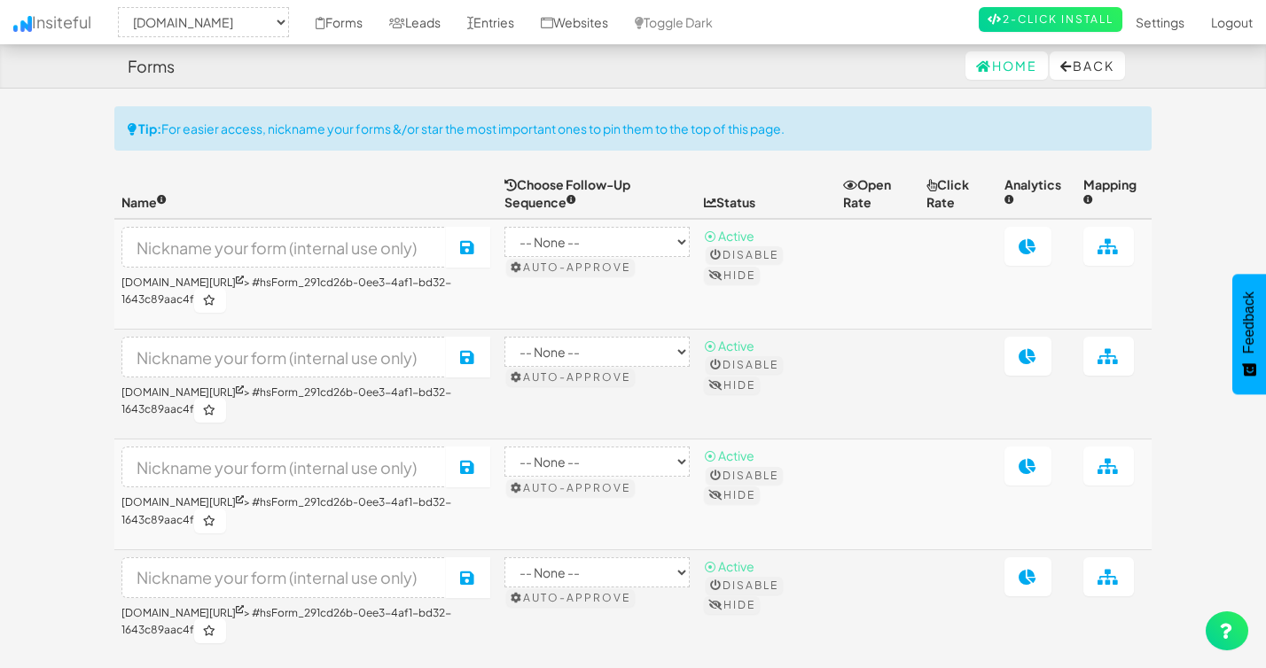
select select "2428"
click at [514, 29] on link "Entries" at bounding box center [491, 22] width 74 height 44
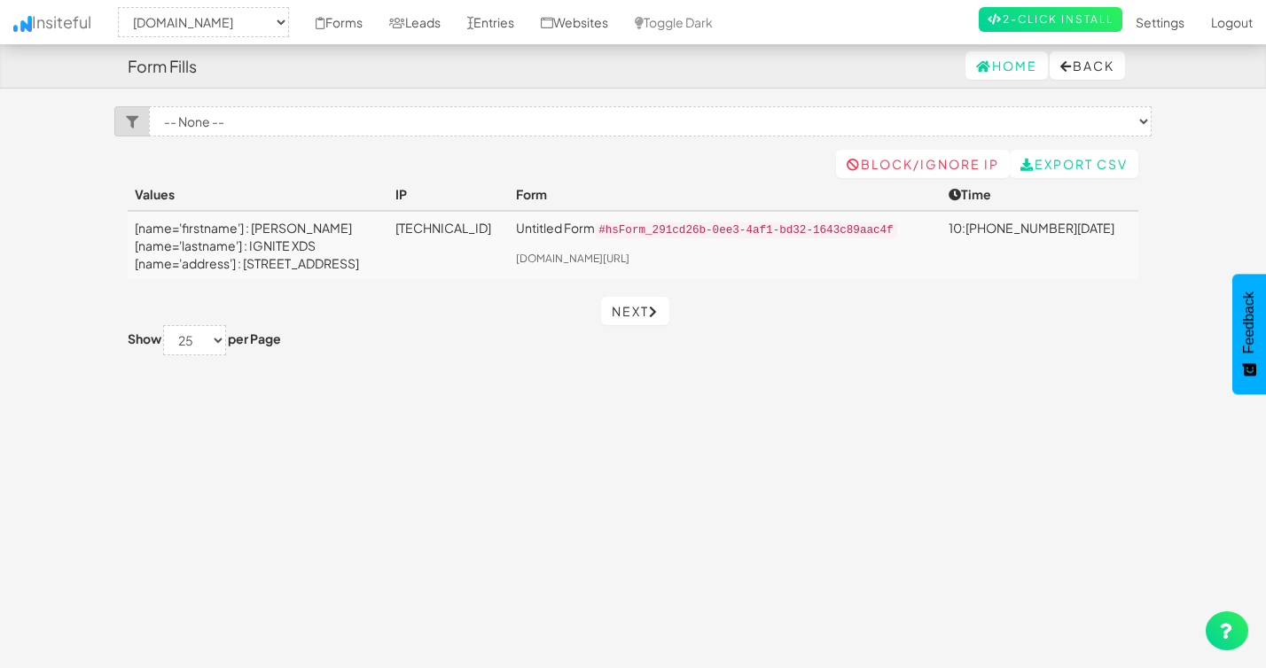
select select "2428"
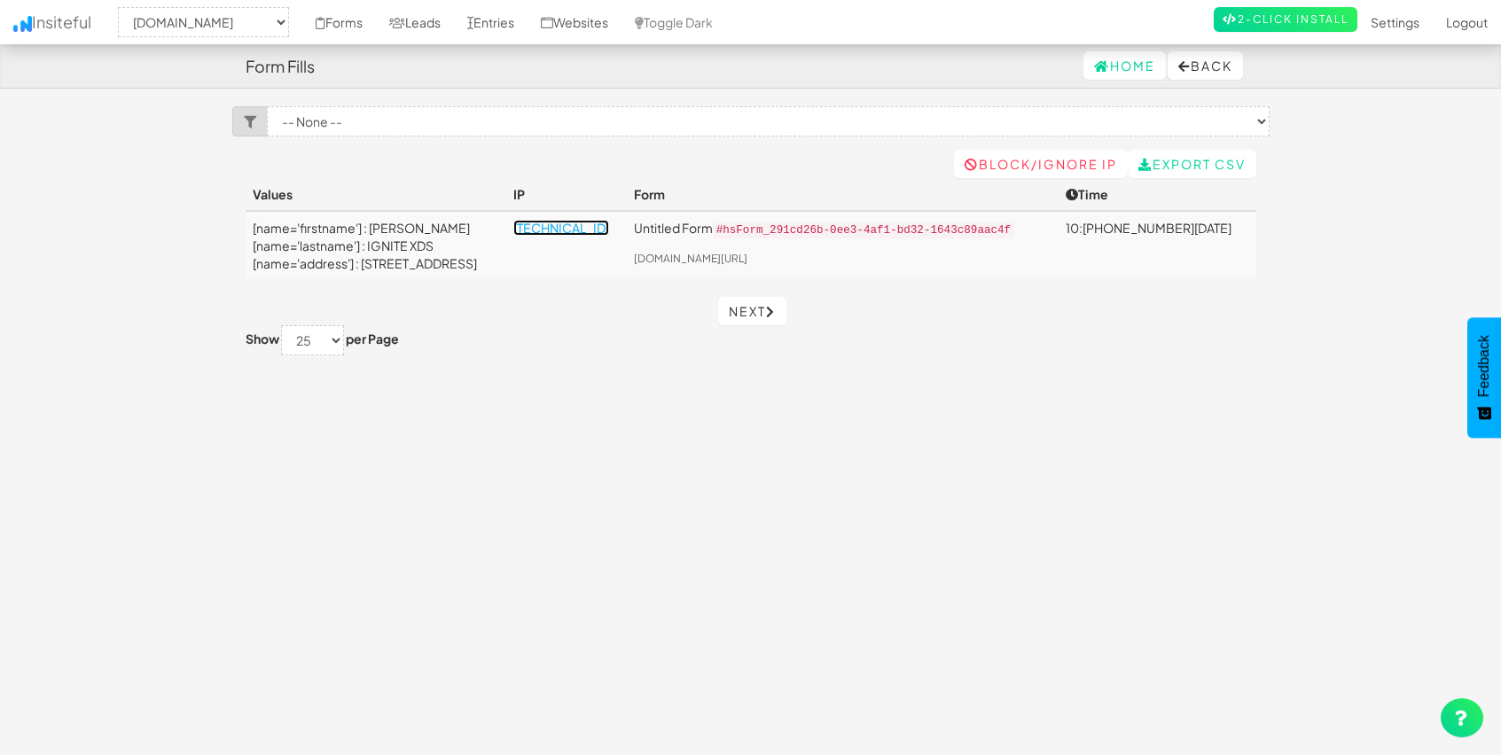
click at [561, 231] on link "2601:404:1:1cd0:901:2d0c:ecc1:3632" at bounding box center [561, 228] width 96 height 16
click at [279, 593] on div "Toggle navigation Insiteful -- None -- lakesidesurfaces.com/free-samples/ lakes…" at bounding box center [750, 427] width 1037 height 642
click at [1138, 66] on link "Home" at bounding box center [1124, 65] width 82 height 28
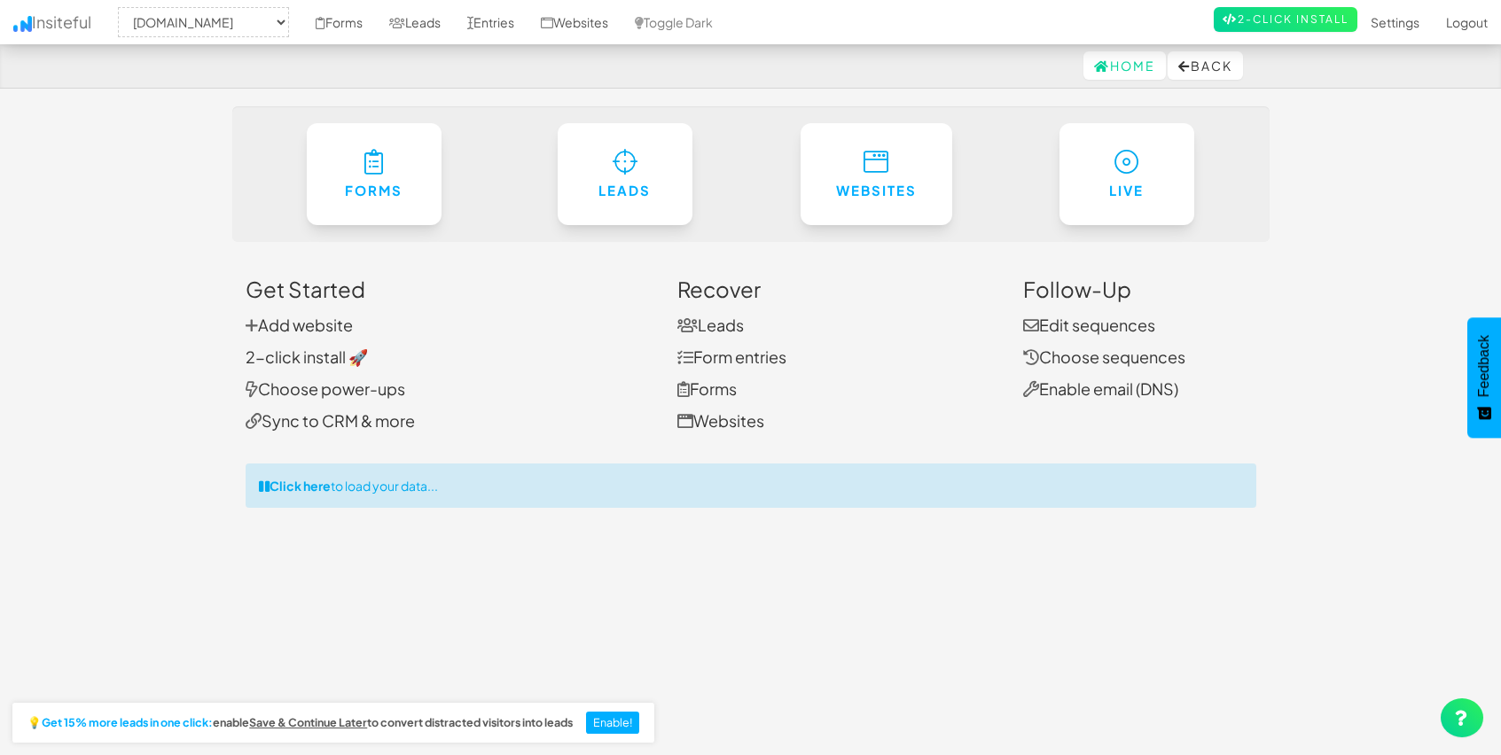
select select "2428"
click at [313, 331] on link "Add website" at bounding box center [299, 325] width 107 height 20
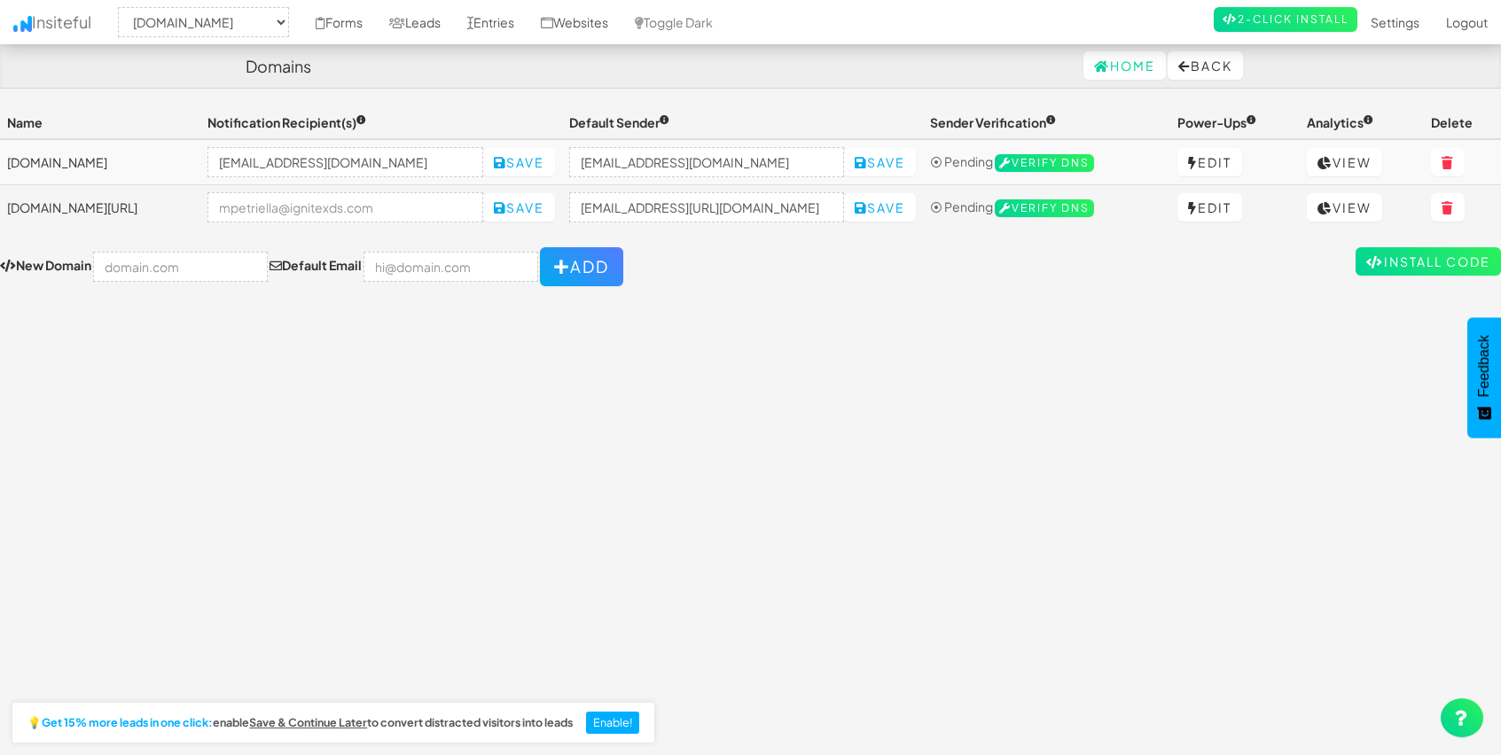
select select "2428"
click at [447, 170] on input "info@ignitexds.com" at bounding box center [345, 162] width 276 height 30
click at [447, 170] on input "[EMAIL_ADDRESS][DOMAIN_NAME]" at bounding box center [345, 162] width 276 height 30
click at [438, 214] on input "email" at bounding box center [345, 207] width 276 height 30
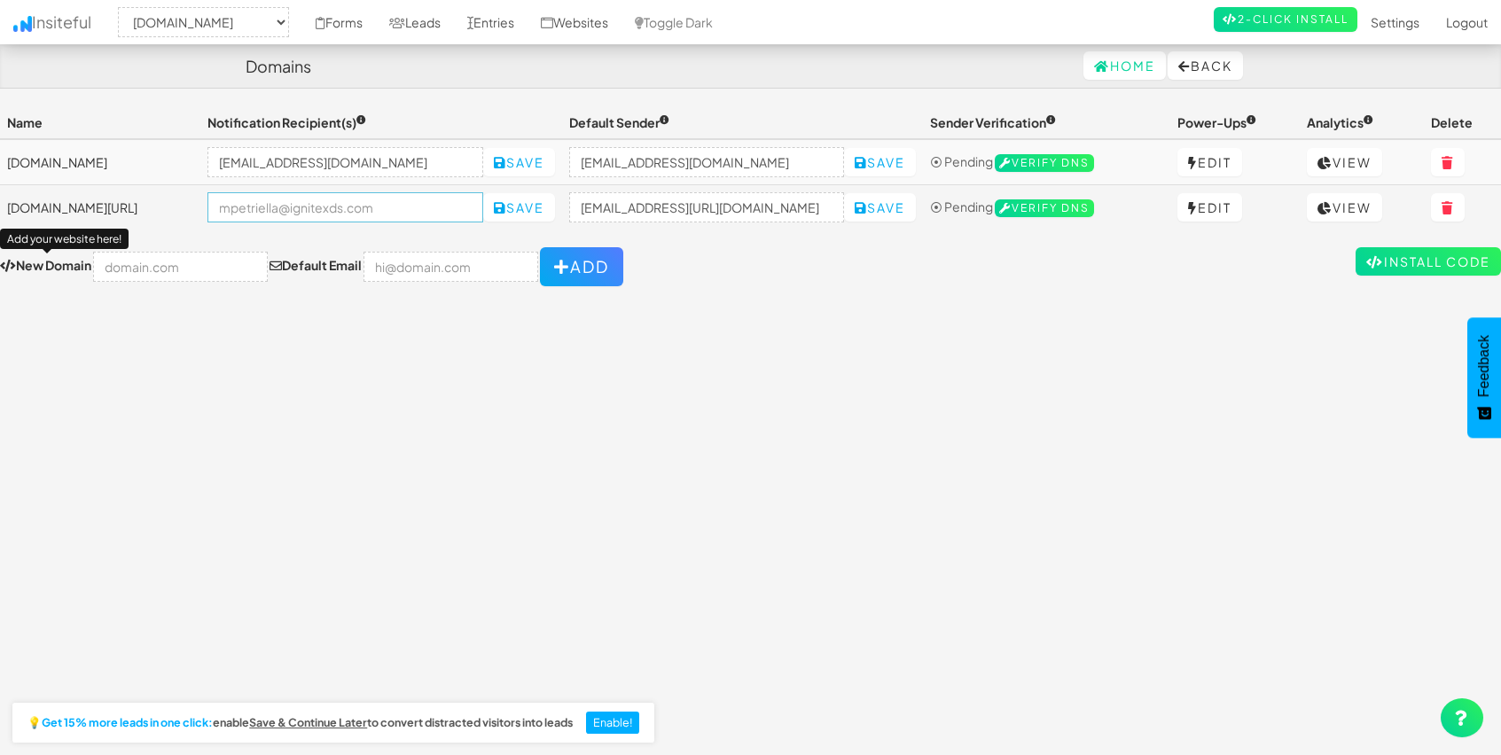
paste input "[EMAIL_ADDRESS][DOMAIN_NAME]"
type input "[EMAIL_ADDRESS][DOMAIN_NAME]"
click at [555, 206] on button "Save" at bounding box center [519, 207] width 72 height 28
click at [816, 211] on input "[EMAIL_ADDRESS][URL][DOMAIN_NAME]" at bounding box center [707, 207] width 276 height 30
click at [827, 263] on form "New Domain Add your website here! Default Email Add" at bounding box center [750, 266] width 1501 height 39
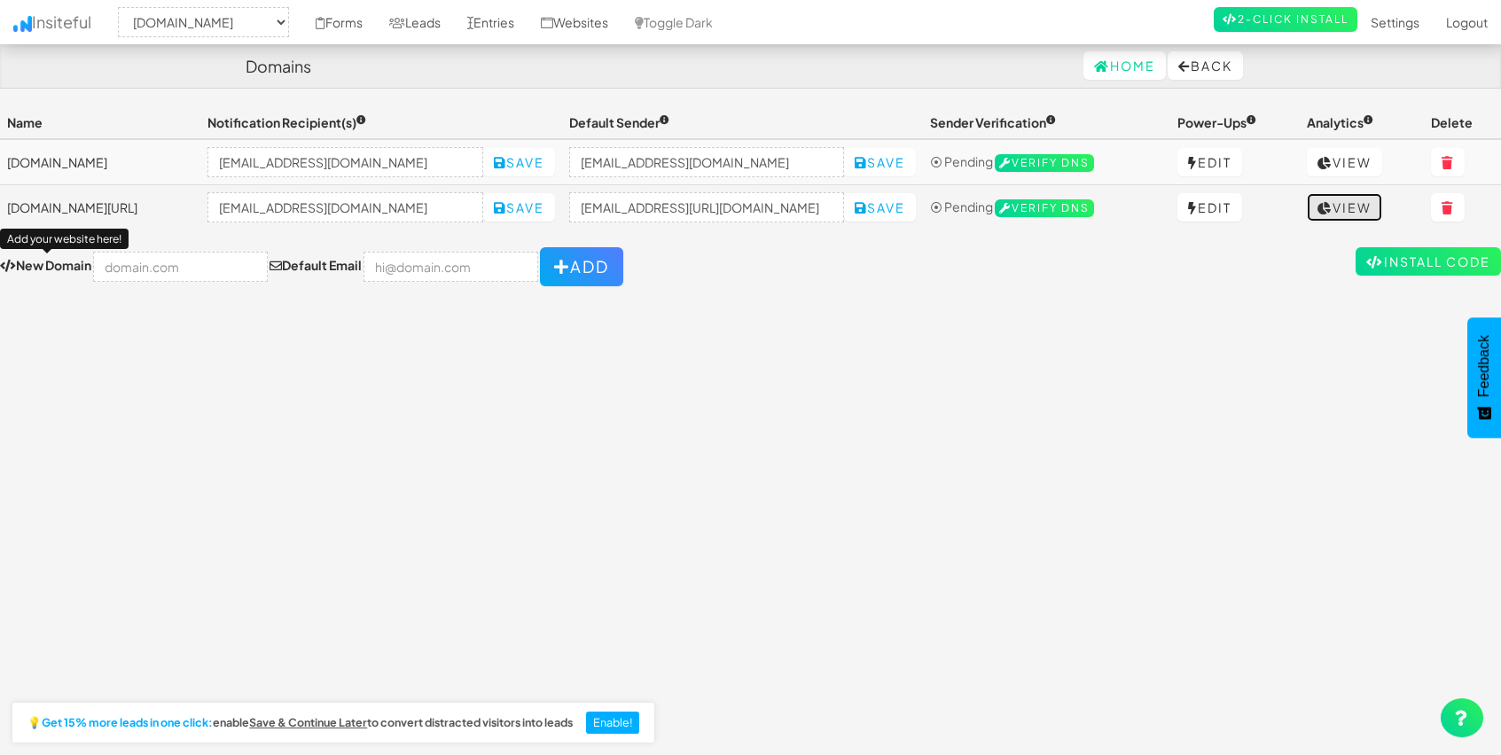
click at [1332, 210] on icon at bounding box center [1324, 208] width 15 height 12
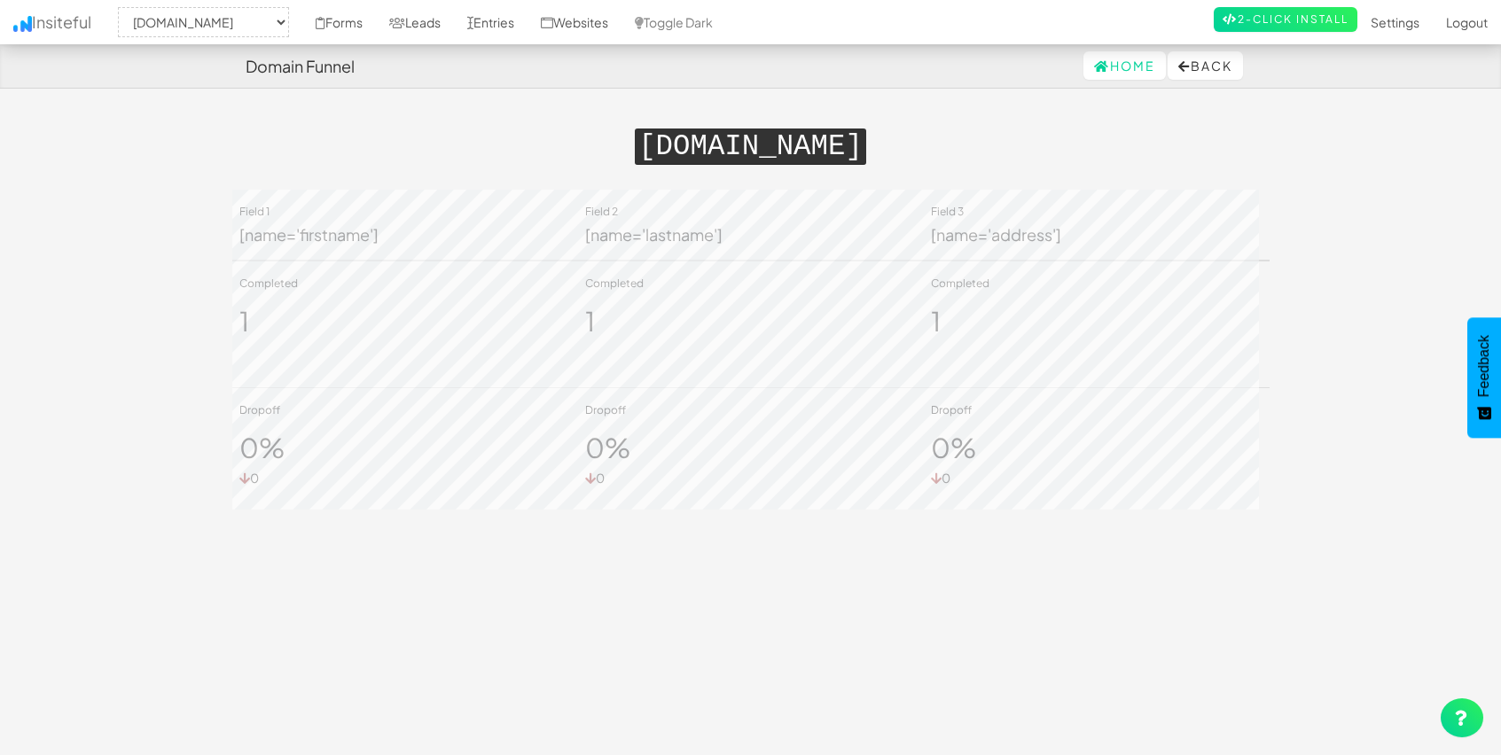
select select "2428"
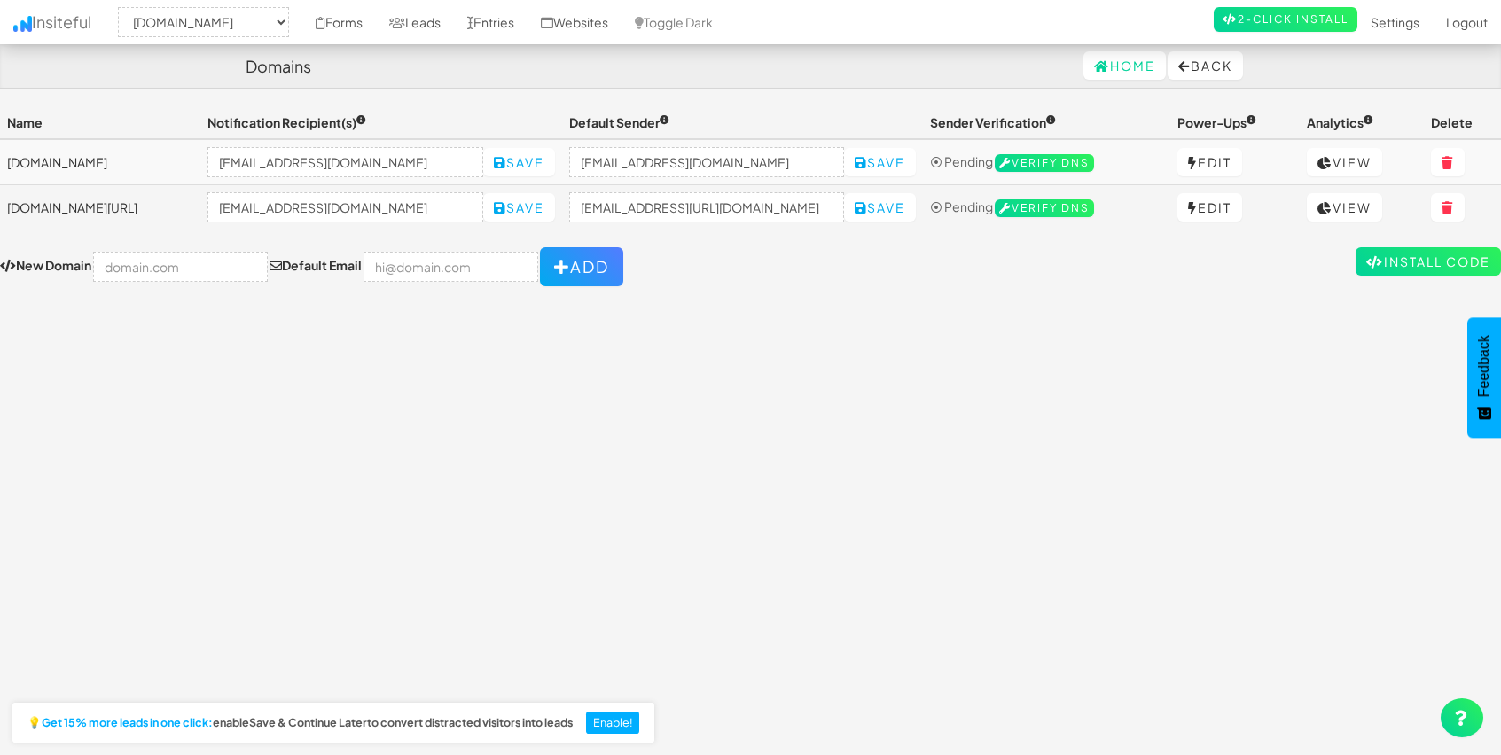
select select "2428"
